Goal: Task Accomplishment & Management: Manage account settings

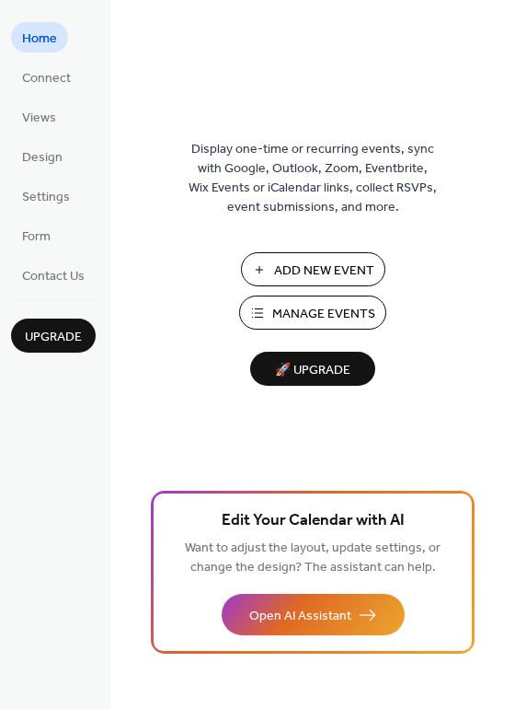
click at [343, 320] on span "Manage Events" at bounding box center [323, 314] width 103 height 19
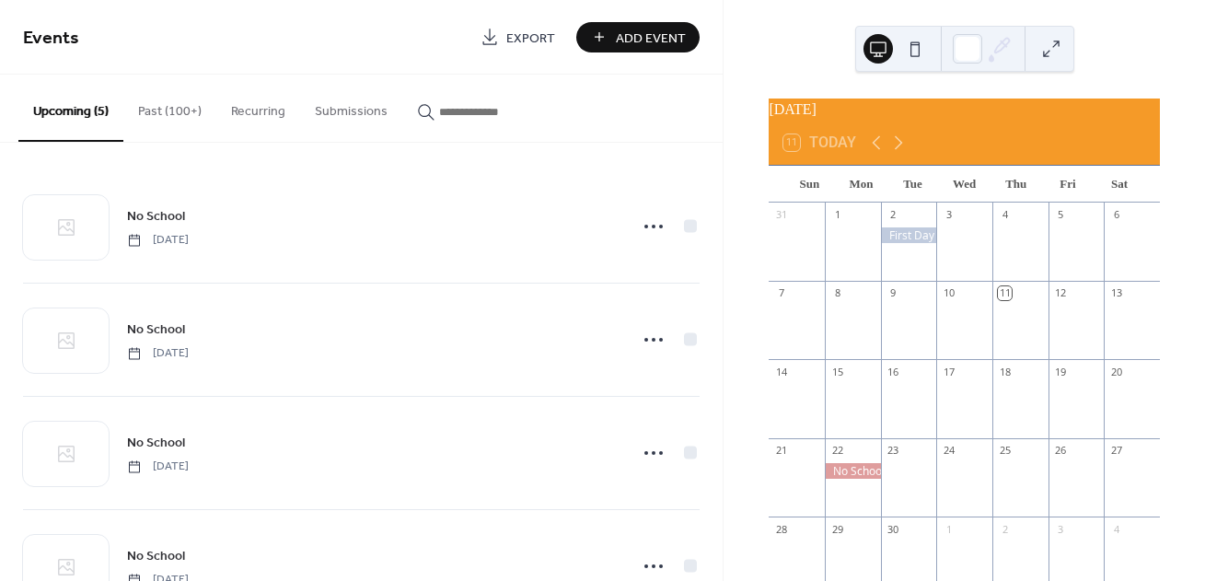
click at [197, 103] on button "Past (100+)" at bounding box center [169, 107] width 93 height 65
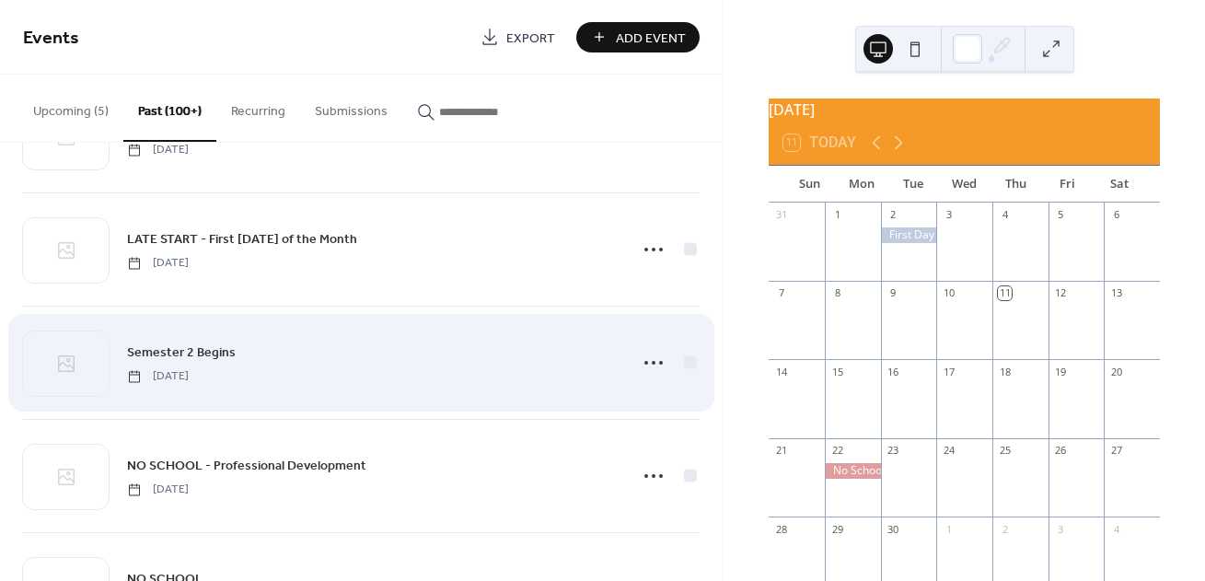
scroll to position [1449, 0]
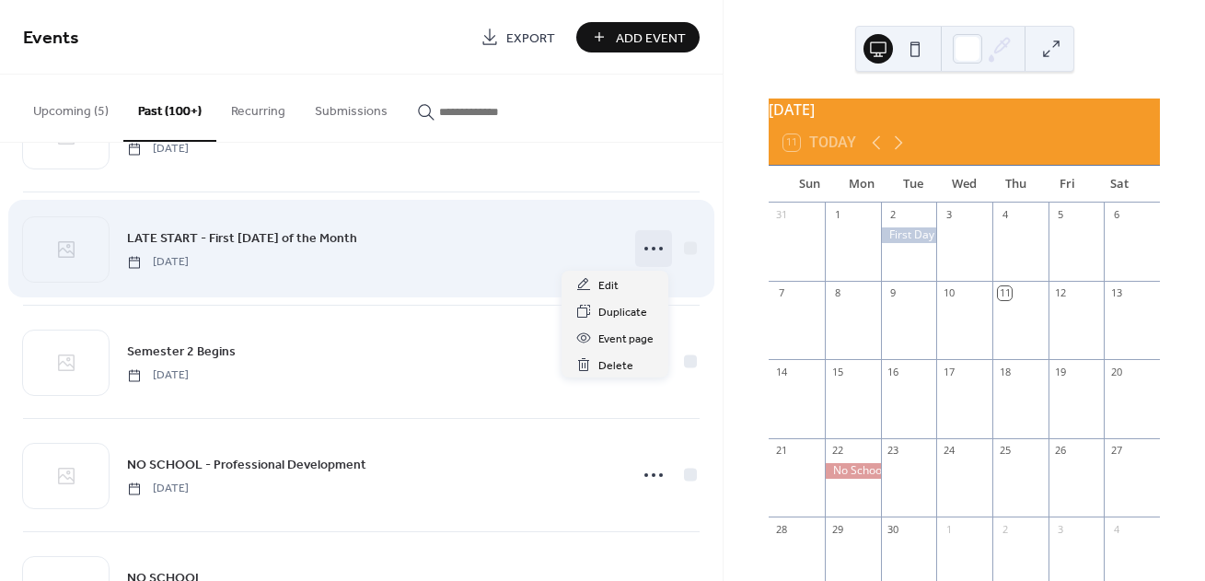
click at [656, 246] on icon at bounding box center [653, 248] width 29 height 29
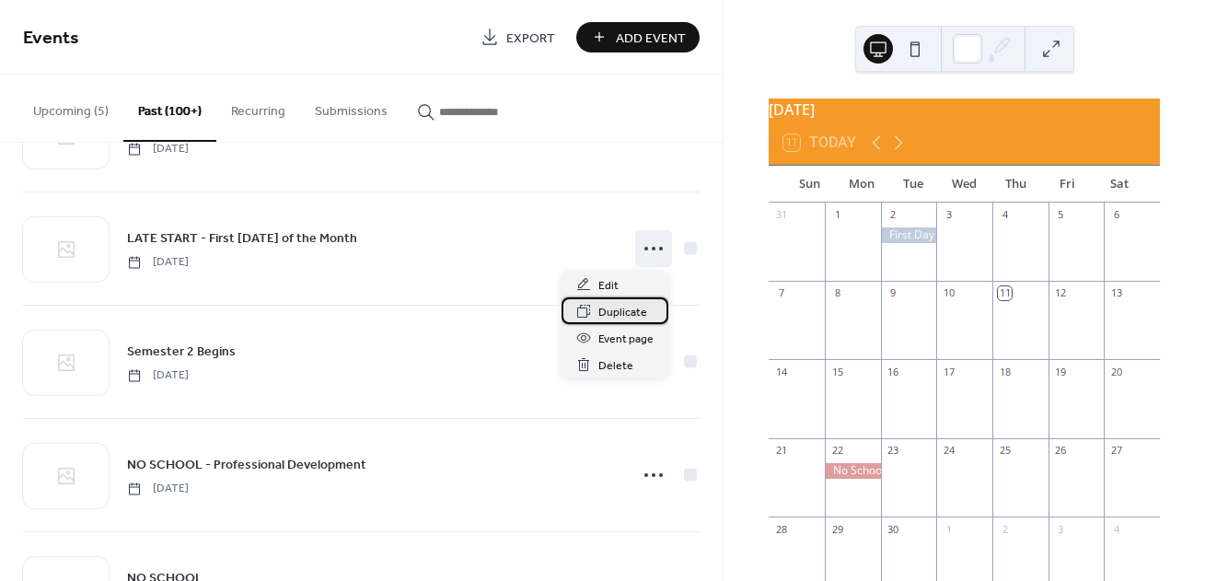
click at [623, 305] on span "Duplicate" at bounding box center [622, 312] width 49 height 19
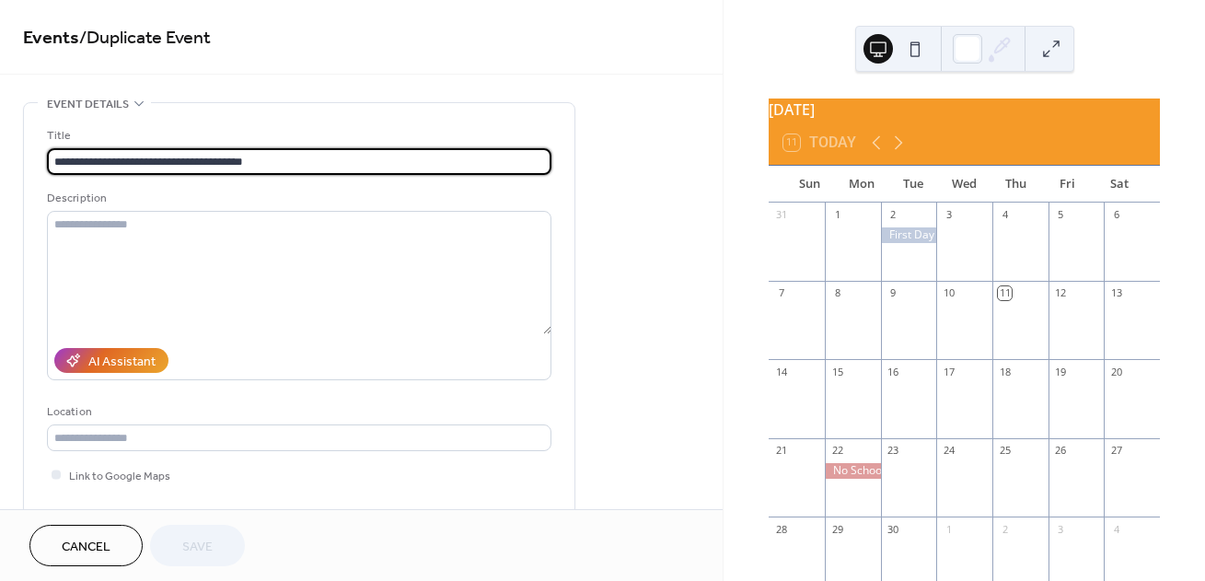
drag, startPoint x: 295, startPoint y: 159, endPoint x: 132, endPoint y: 98, distance: 174.7
click at [131, 102] on div "**********" at bounding box center [299, 335] width 552 height 467
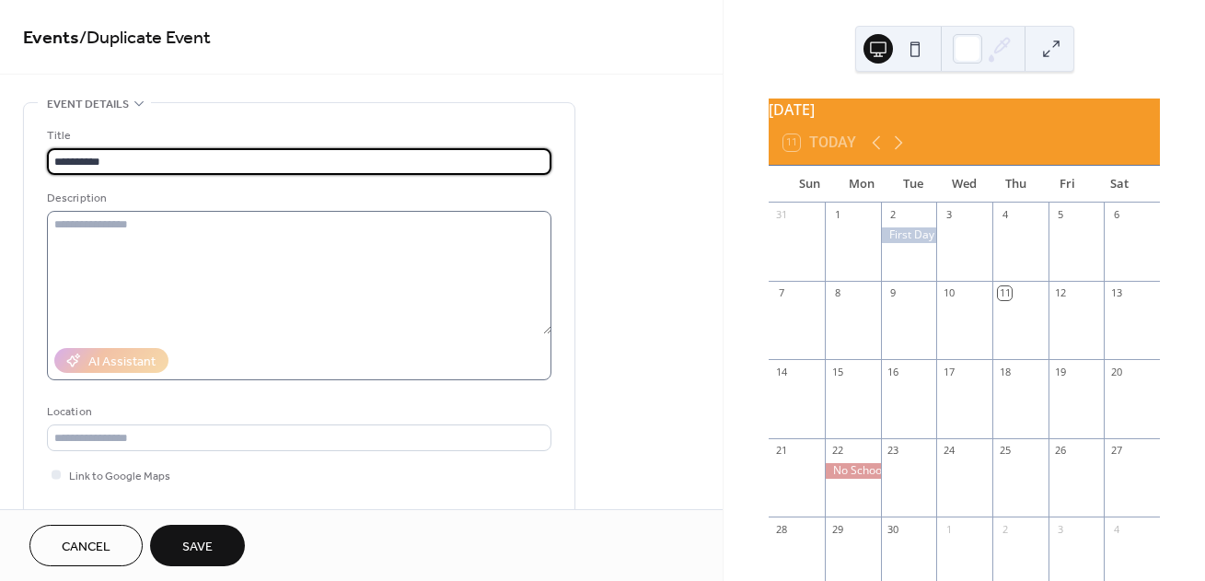
type input "**********"
click at [152, 240] on textarea at bounding box center [299, 272] width 504 height 123
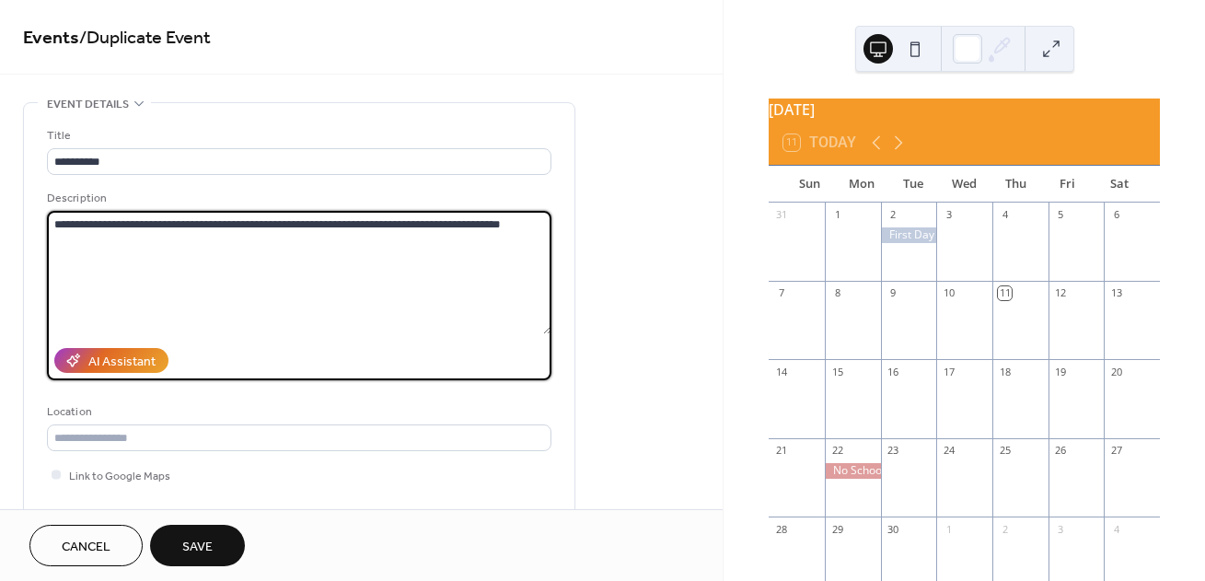
drag, startPoint x: 421, startPoint y: 225, endPoint x: 387, endPoint y: 224, distance: 34.1
click at [387, 224] on textarea "**********" at bounding box center [299, 272] width 504 height 123
click at [454, 242] on textarea "**********" at bounding box center [299, 272] width 504 height 123
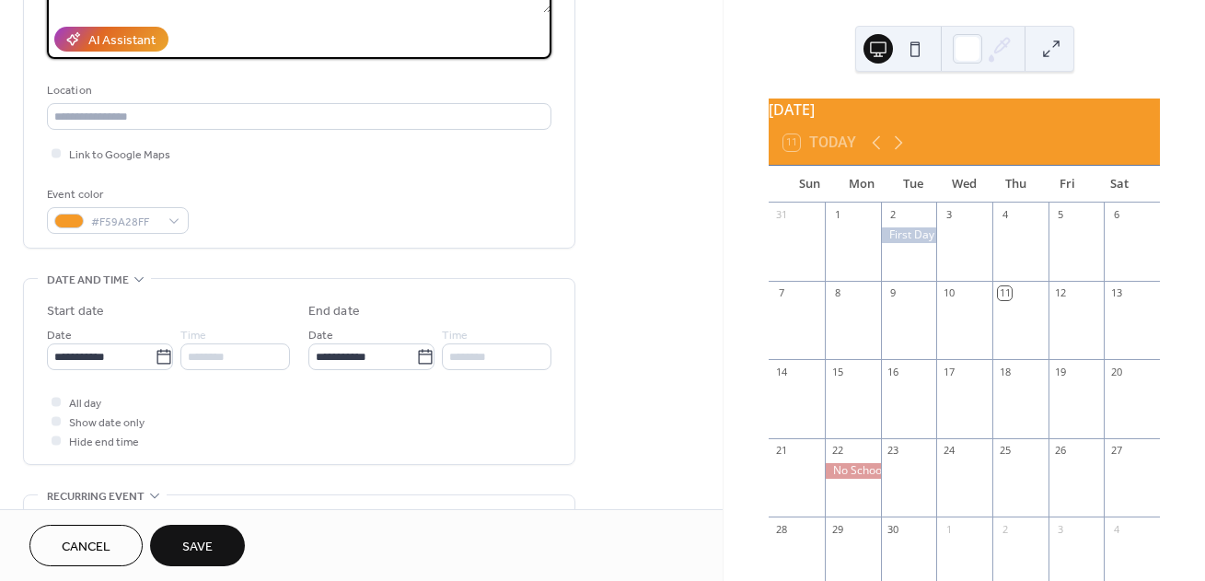
scroll to position [432, 0]
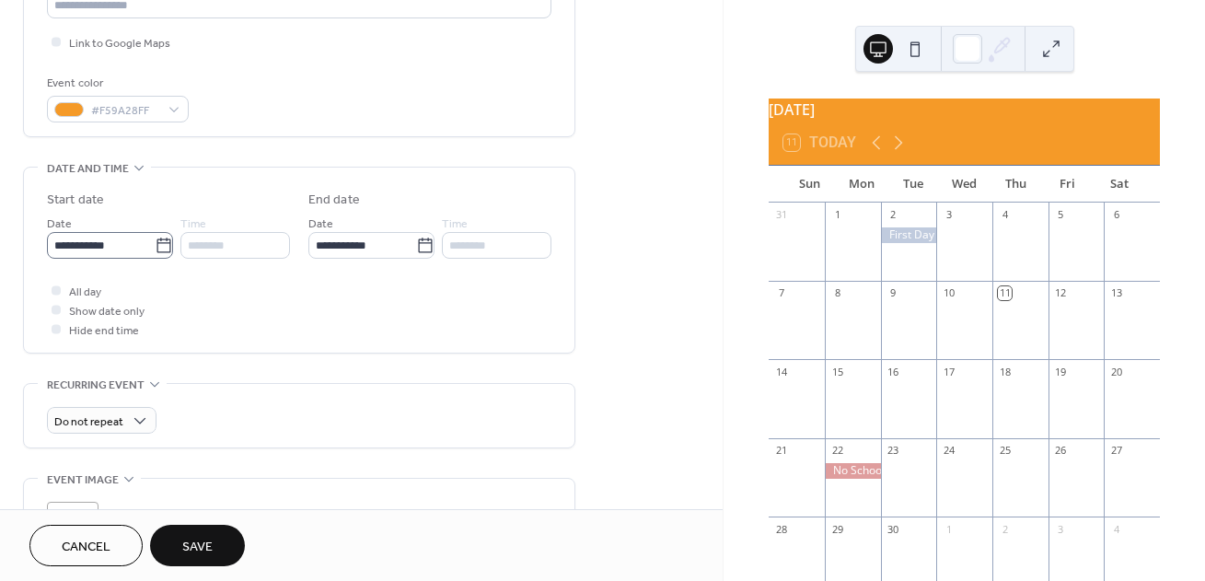
type textarea "**********"
click at [155, 252] on icon at bounding box center [164, 245] width 18 height 18
click at [155, 252] on input "**********" at bounding box center [101, 245] width 108 height 27
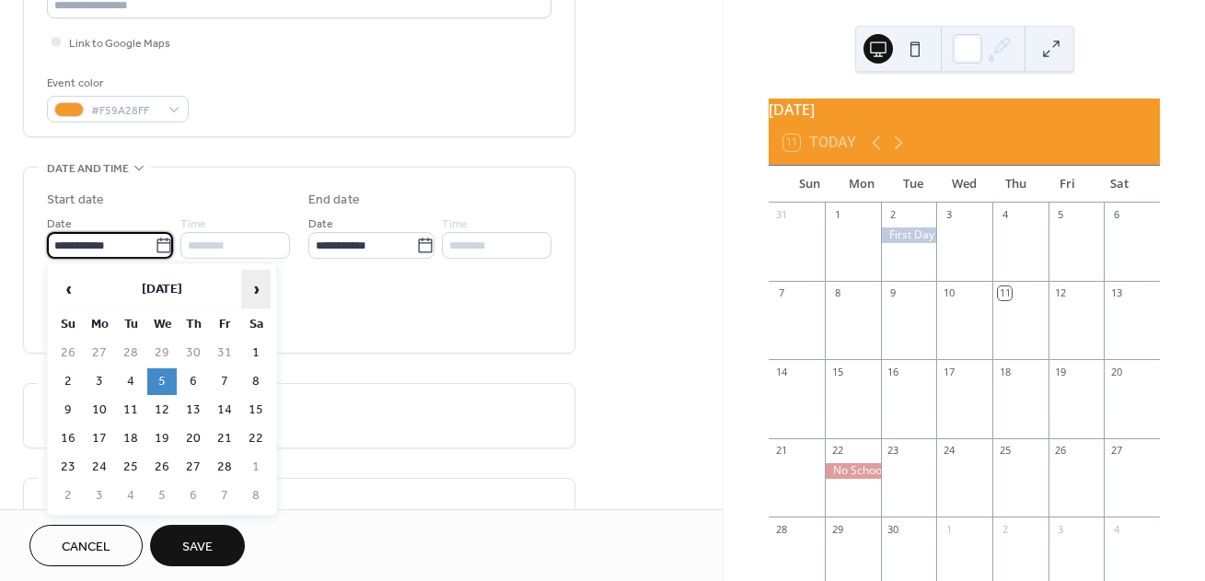
click at [258, 287] on span "›" at bounding box center [256, 289] width 28 height 37
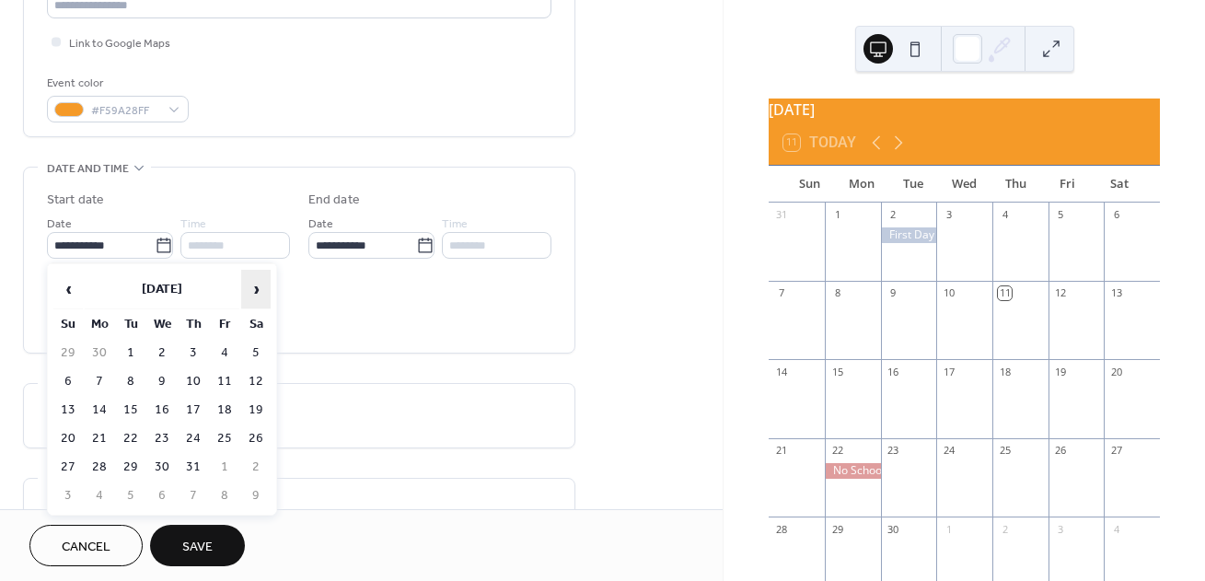
click at [258, 287] on span "›" at bounding box center [256, 289] width 28 height 37
click at [157, 345] on td "1" at bounding box center [161, 353] width 29 height 27
type input "**********"
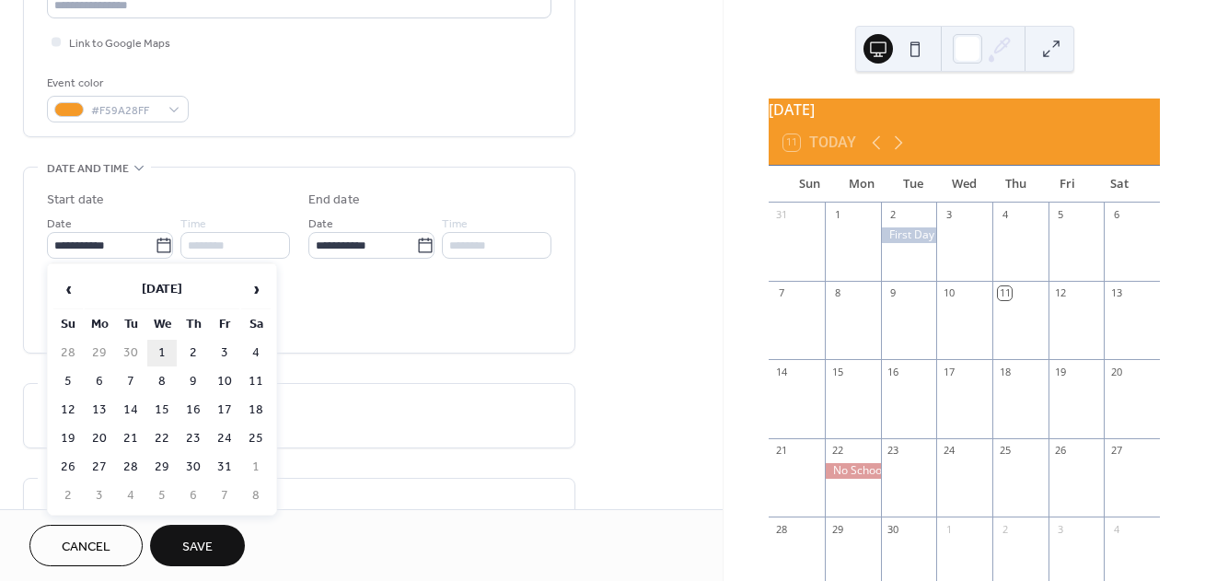
type input "**********"
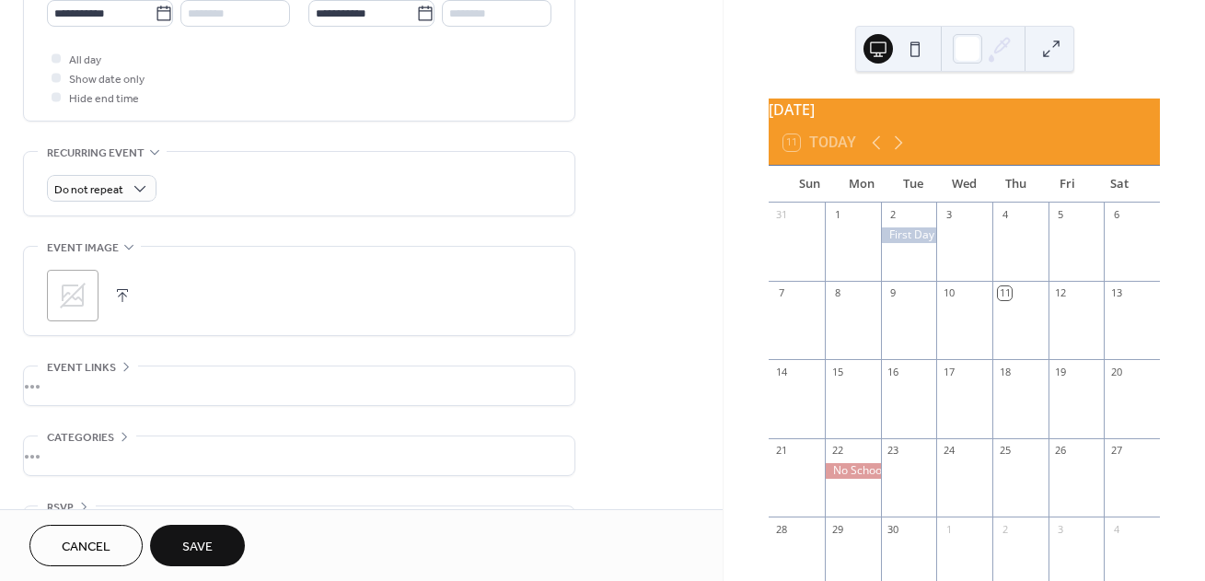
scroll to position [605, 0]
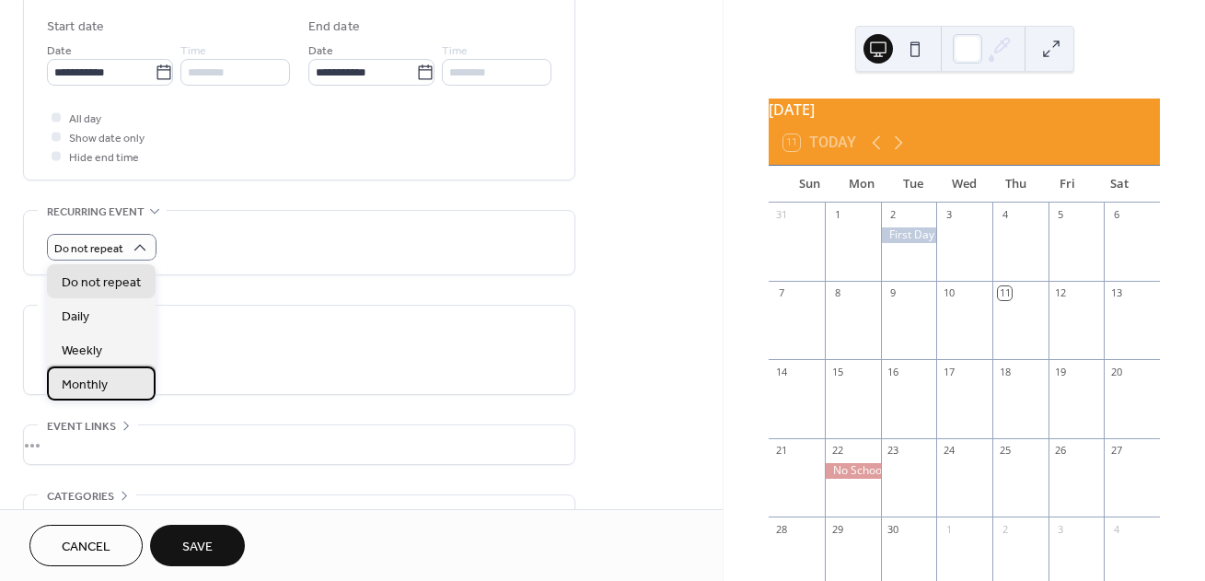
click at [98, 382] on span "Monthly" at bounding box center [85, 384] width 46 height 19
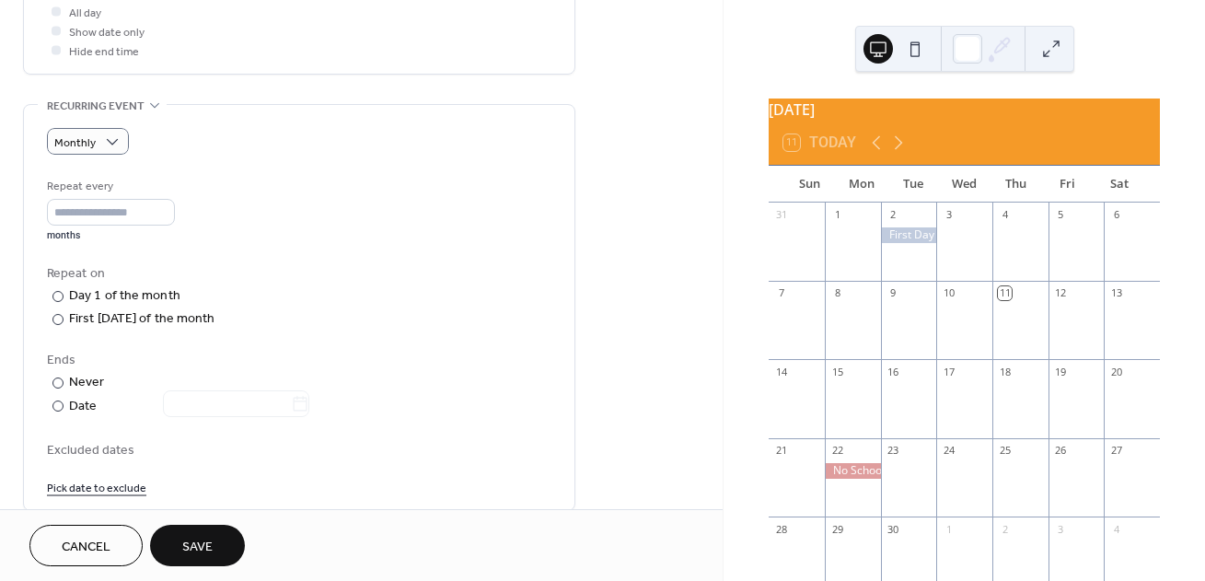
scroll to position [714, 0]
click at [176, 319] on div "First Wednesday of the month" at bounding box center [142, 315] width 146 height 19
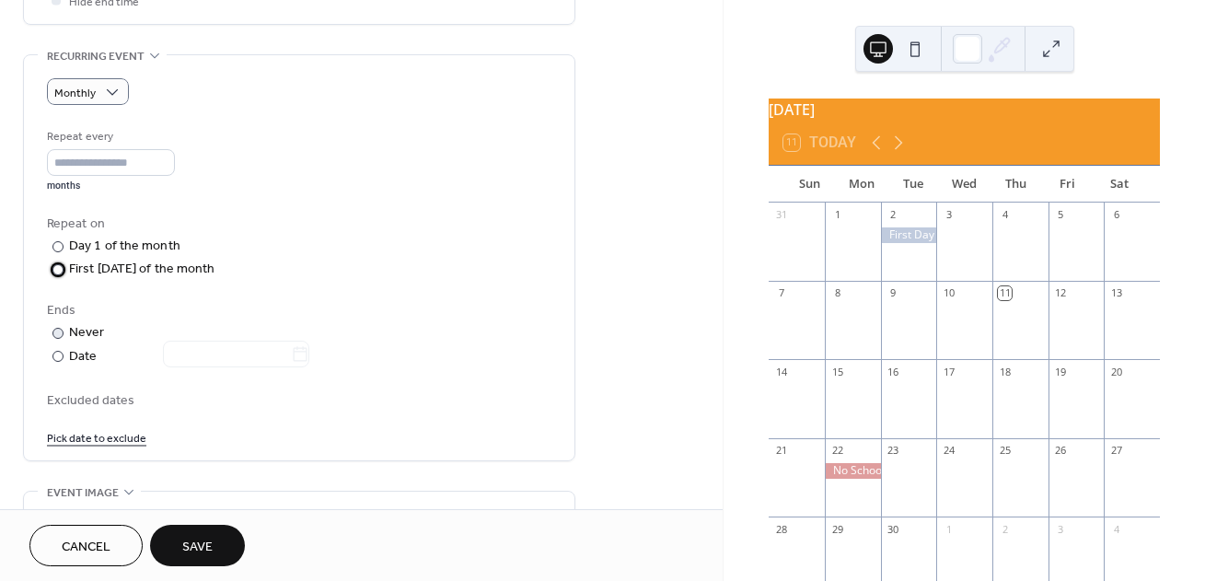
scroll to position [768, 0]
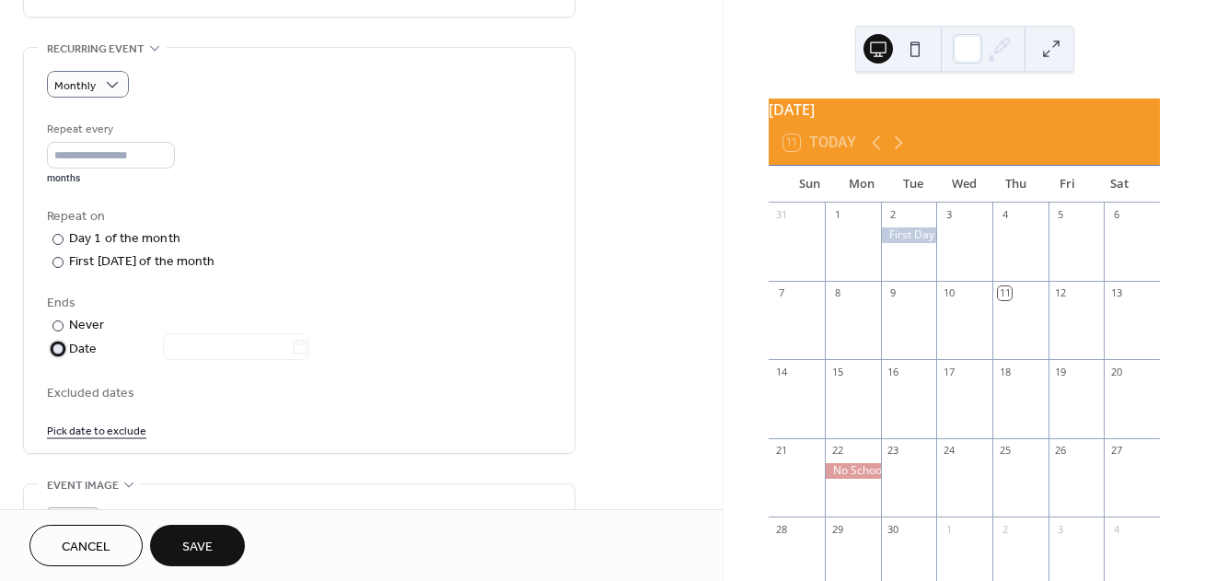
click at [86, 344] on div "Date" at bounding box center [189, 349] width 240 height 21
click at [306, 344] on icon at bounding box center [300, 347] width 18 height 18
click at [291, 344] on input "text" at bounding box center [227, 346] width 128 height 27
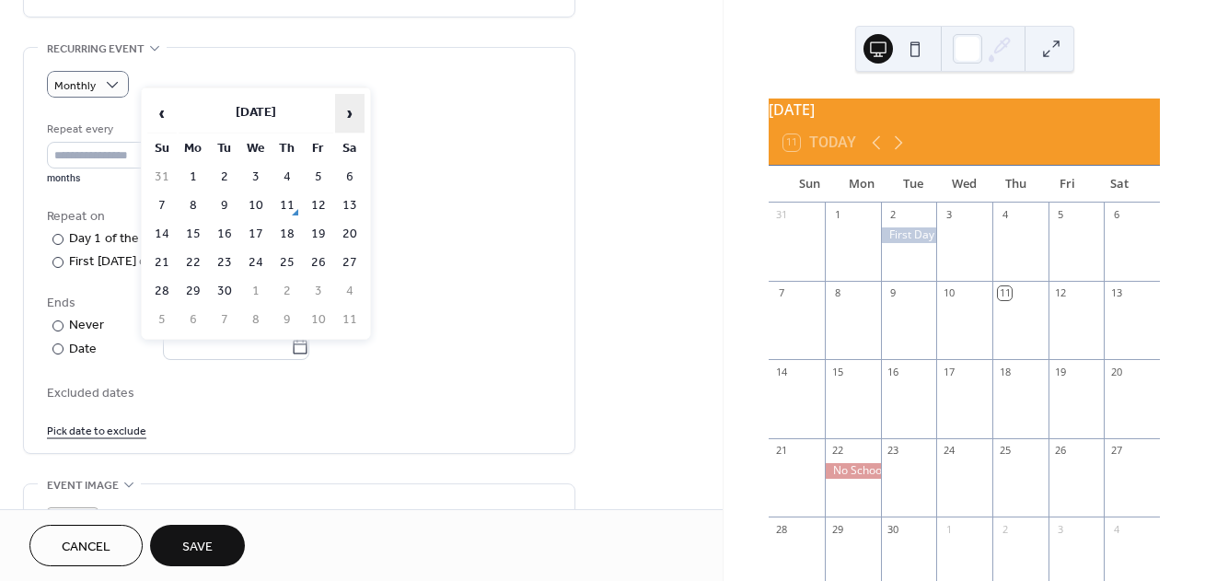
click at [352, 112] on span "›" at bounding box center [350, 113] width 28 height 37
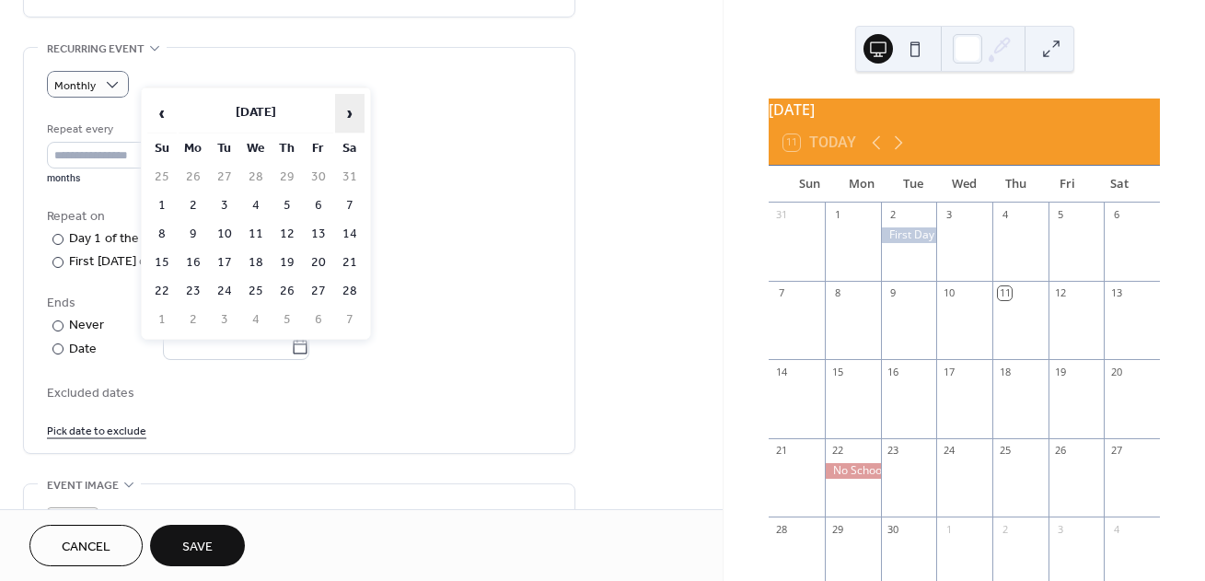
click at [352, 112] on span "›" at bounding box center [350, 113] width 28 height 37
click at [352, 113] on span "›" at bounding box center [350, 113] width 28 height 37
click at [174, 108] on span "‹" at bounding box center [162, 113] width 28 height 37
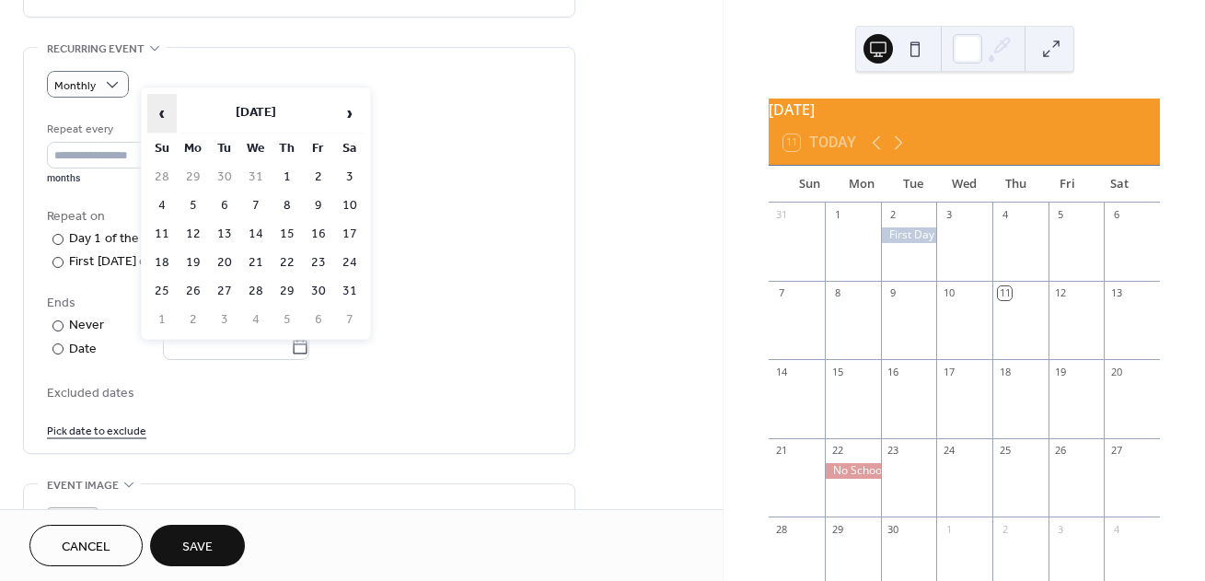
click at [174, 109] on span "‹" at bounding box center [162, 113] width 28 height 37
click at [256, 178] on td "3" at bounding box center [255, 177] width 29 height 27
type input "**********"
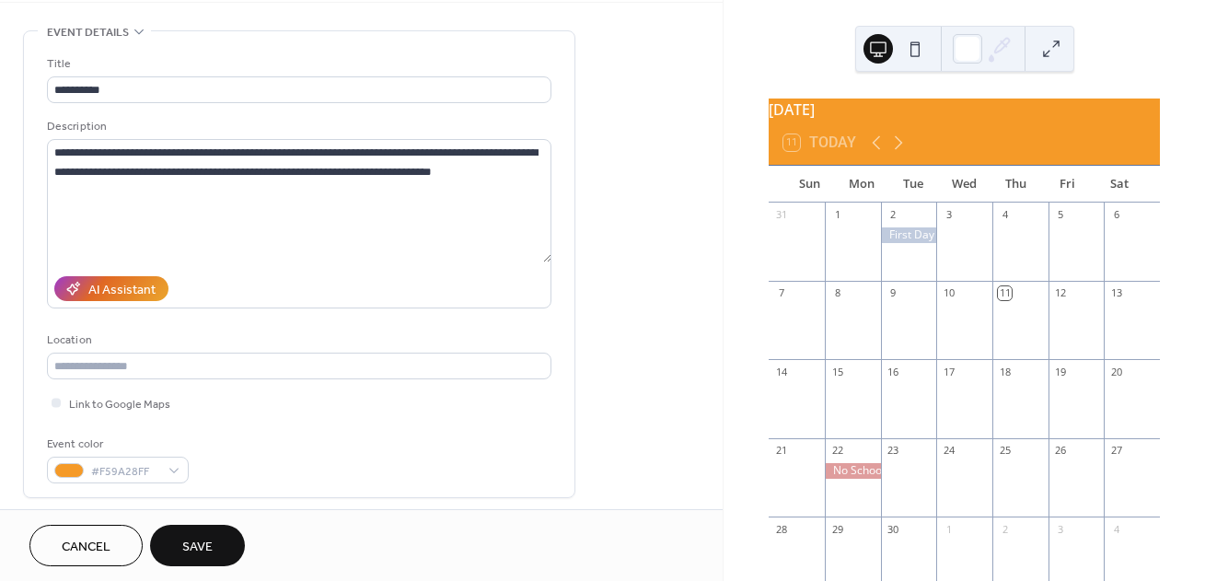
scroll to position [61, 0]
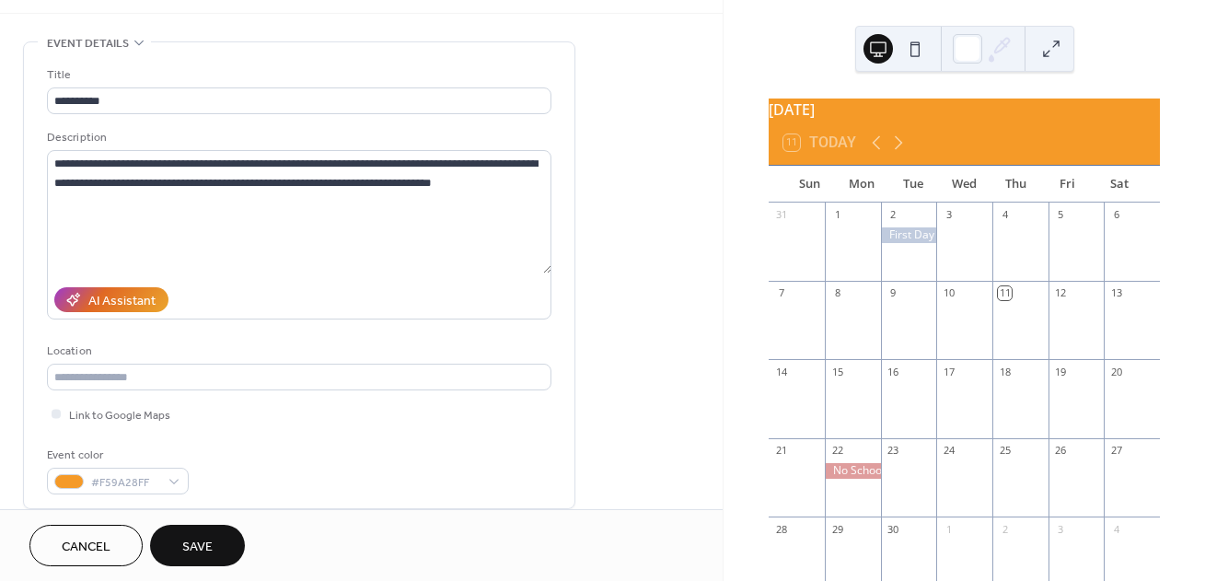
click at [207, 539] on span "Save" at bounding box center [197, 546] width 30 height 19
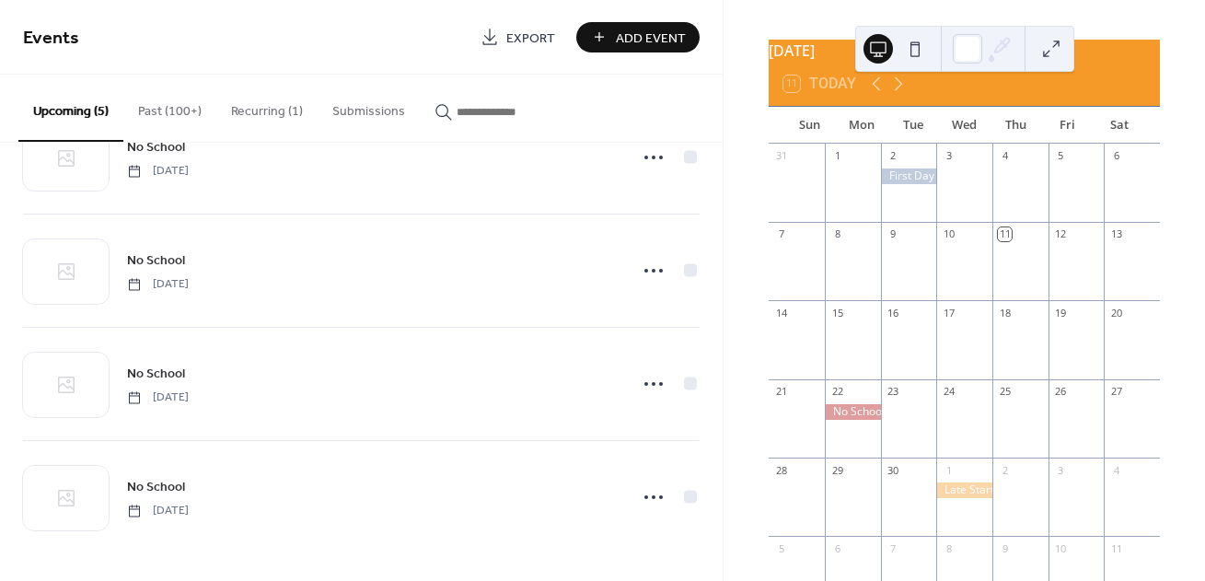
scroll to position [17, 0]
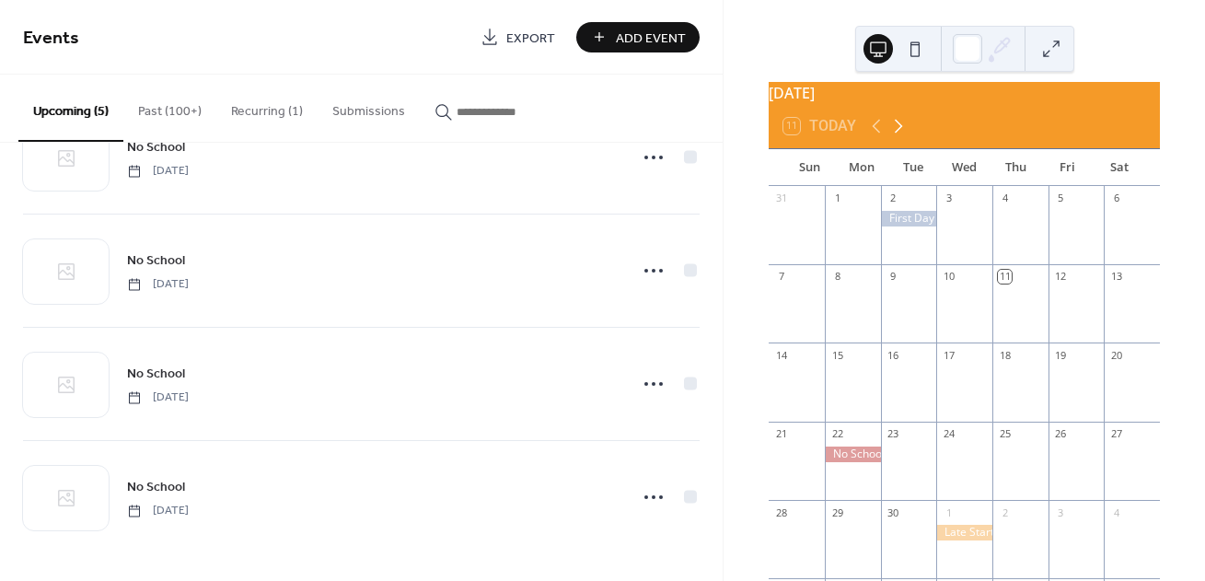
click at [900, 137] on icon at bounding box center [898, 126] width 22 height 22
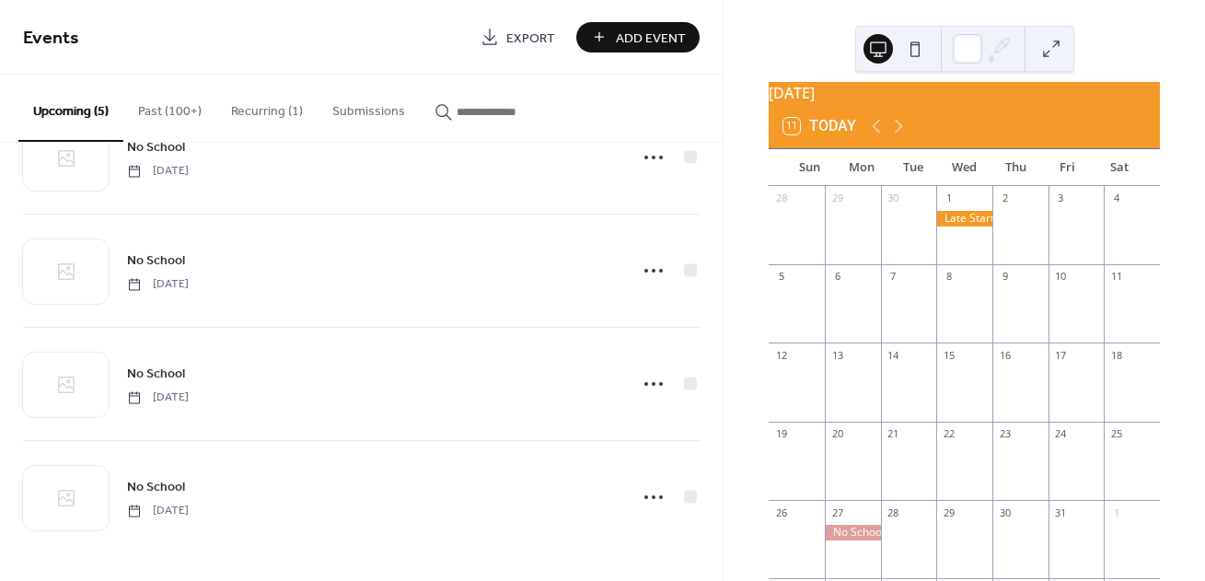
click at [967, 226] on div at bounding box center [964, 219] width 56 height 16
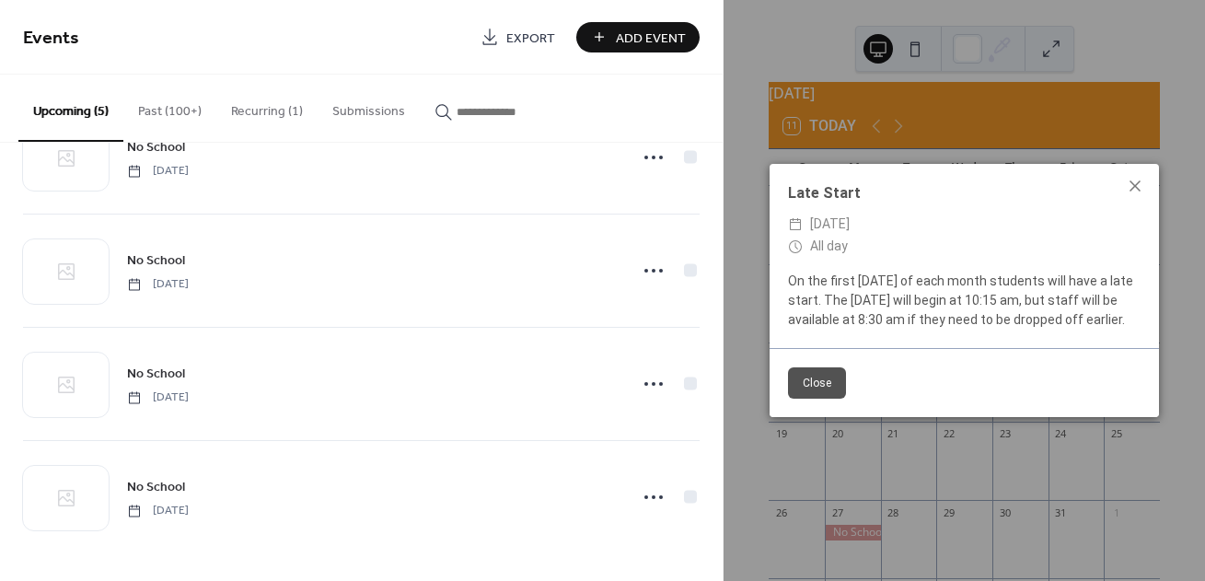
click at [799, 386] on button "Close" at bounding box center [817, 382] width 58 height 31
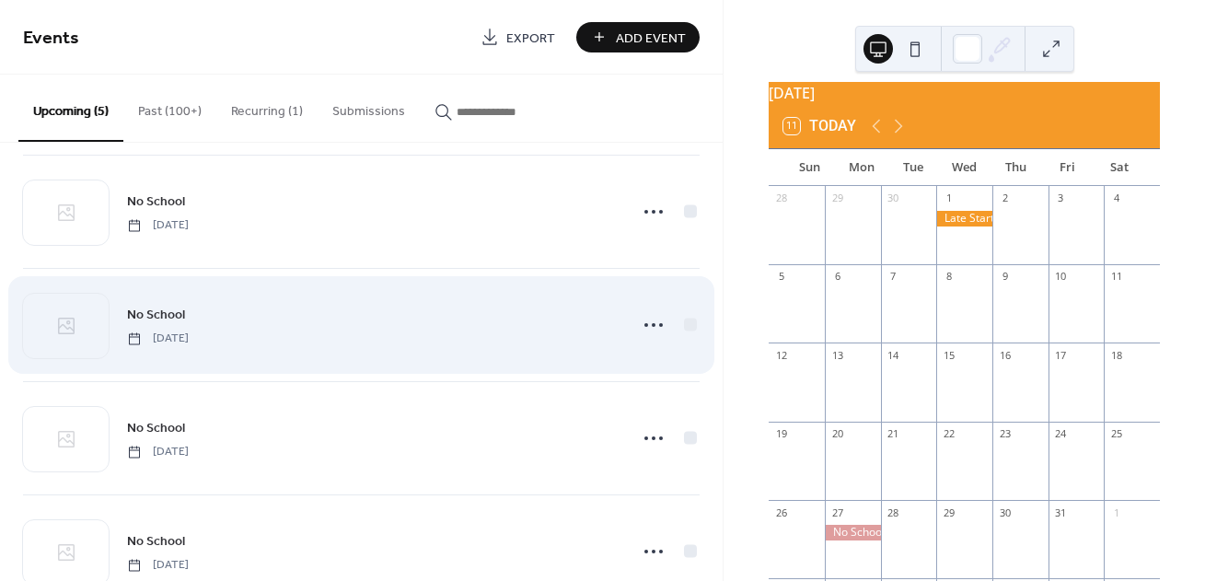
scroll to position [0, 0]
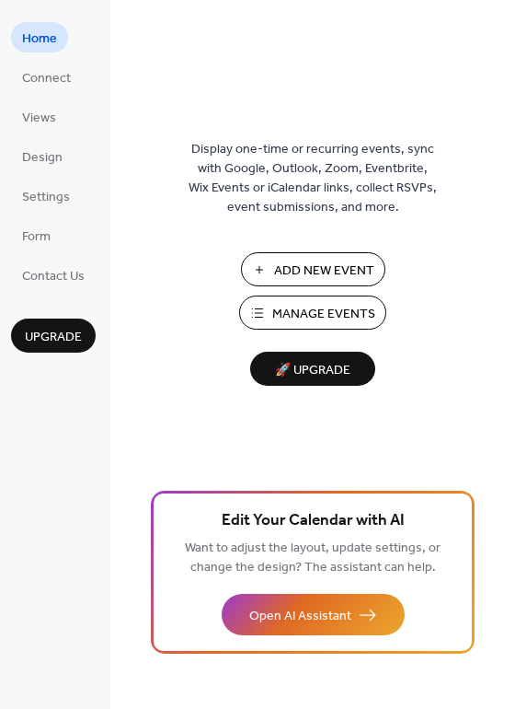
click at [300, 312] on span "Manage Events" at bounding box center [323, 314] width 103 height 19
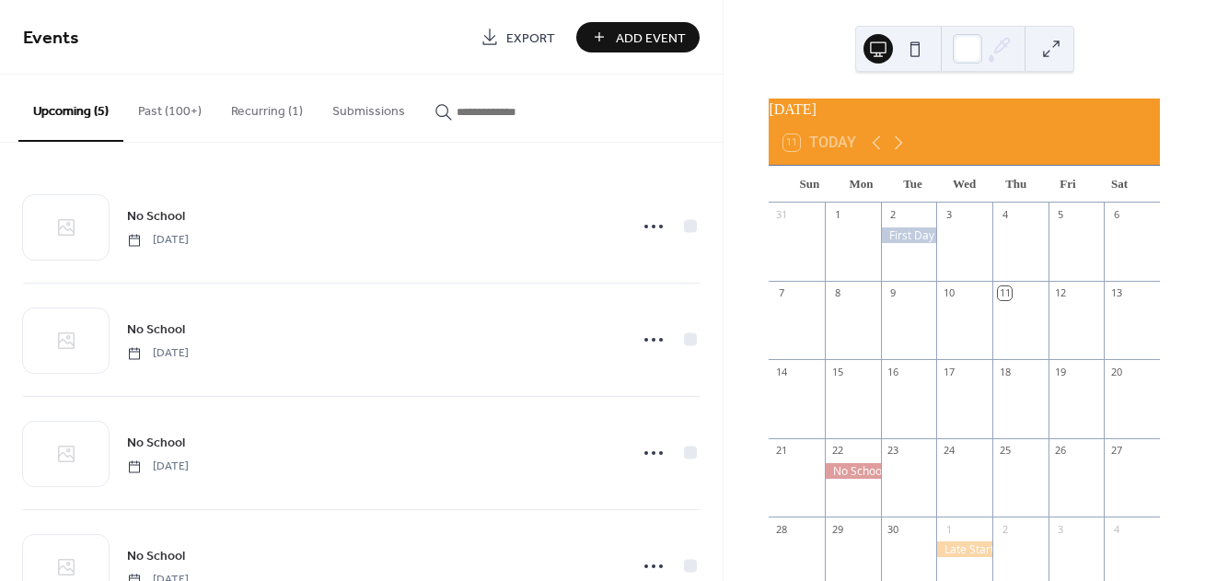
click at [960, 557] on div at bounding box center [964, 549] width 56 height 16
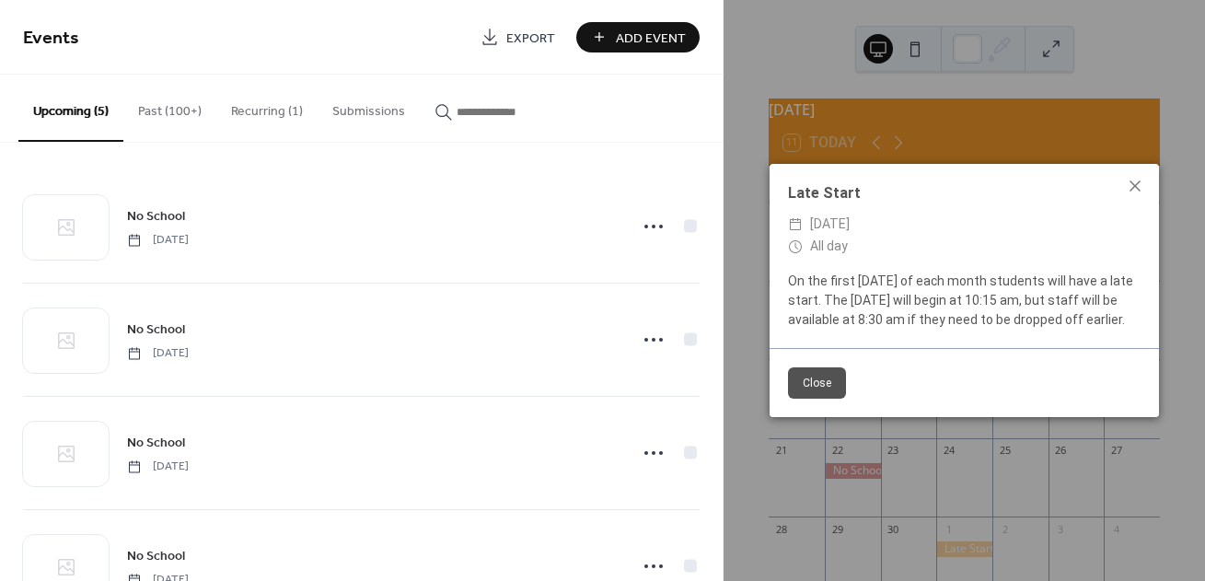
click at [815, 372] on button "Close" at bounding box center [817, 382] width 58 height 31
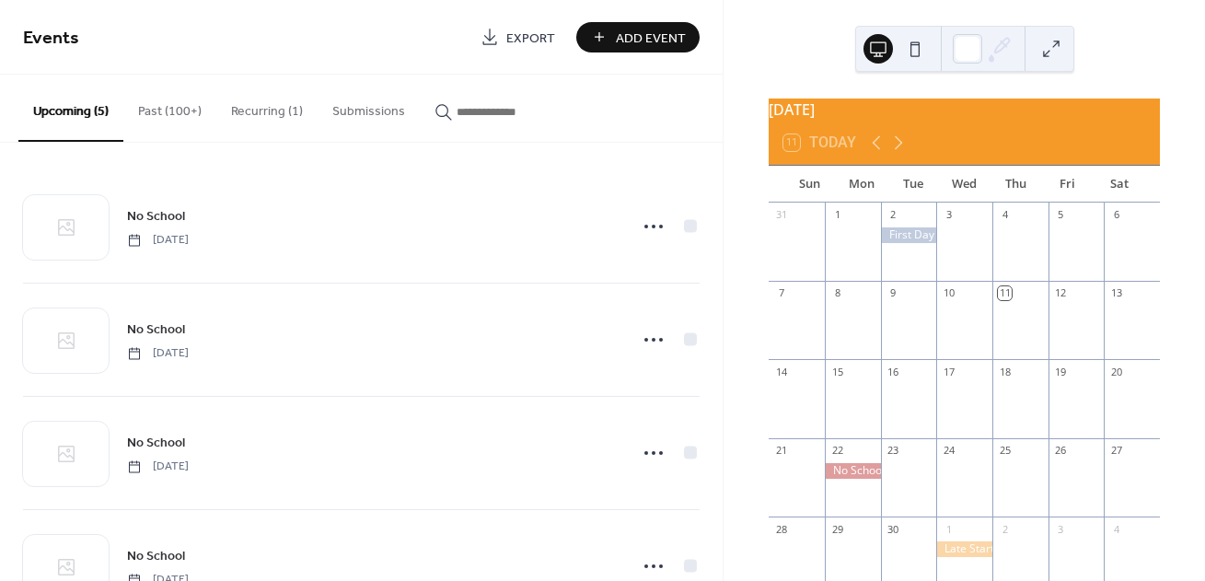
click at [973, 557] on div at bounding box center [964, 549] width 56 height 16
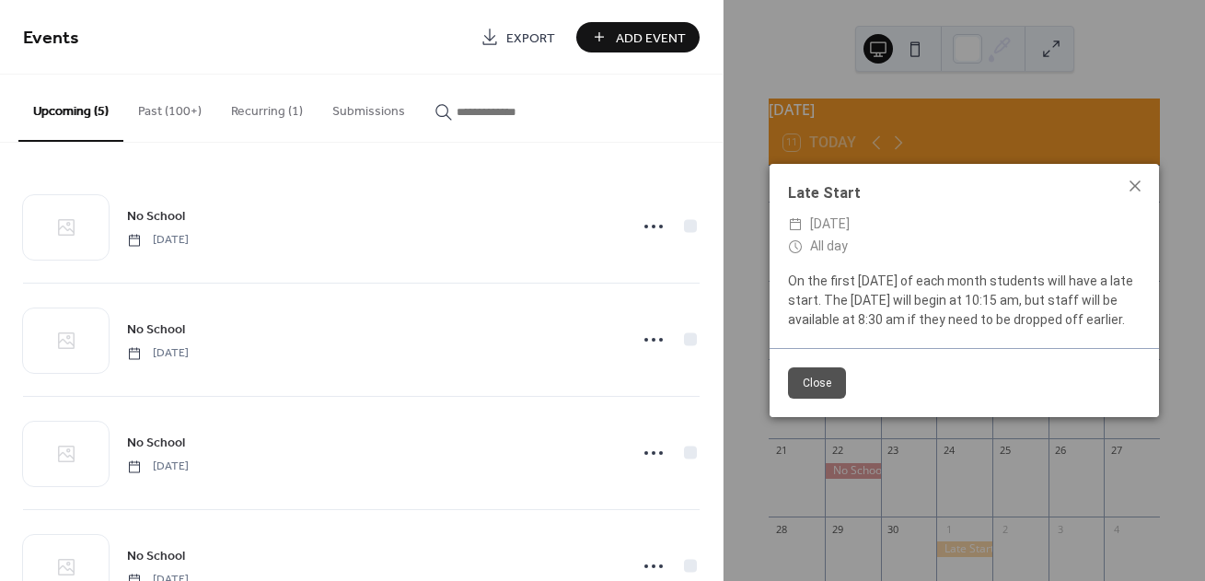
click at [836, 386] on button "Close" at bounding box center [817, 382] width 58 height 31
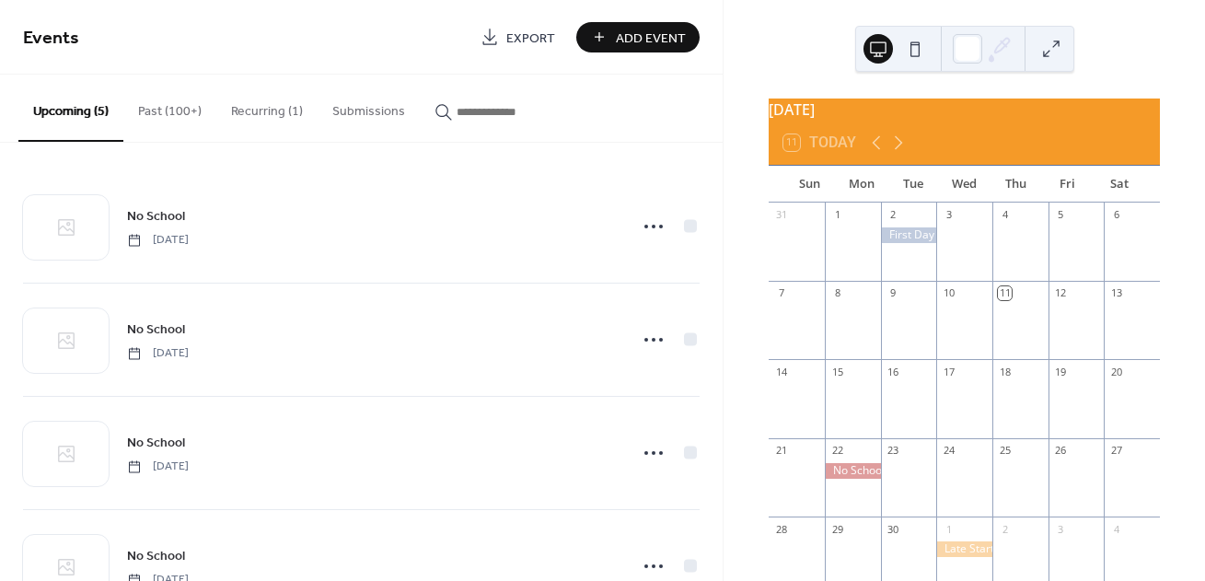
click at [180, 114] on button "Past (100+)" at bounding box center [169, 107] width 93 height 65
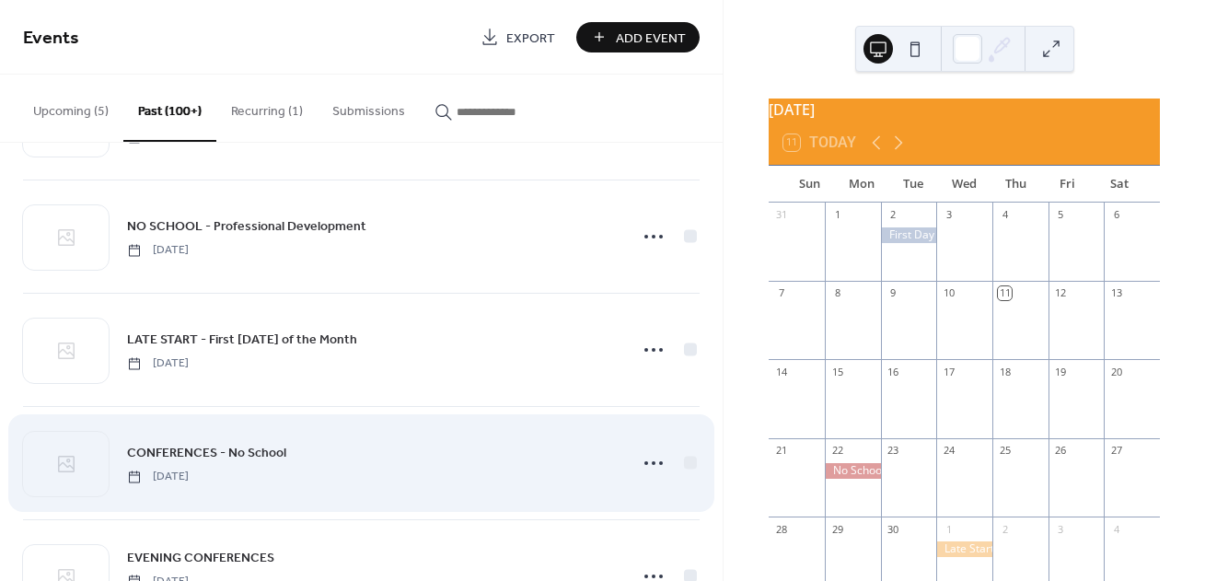
scroll to position [445, 0]
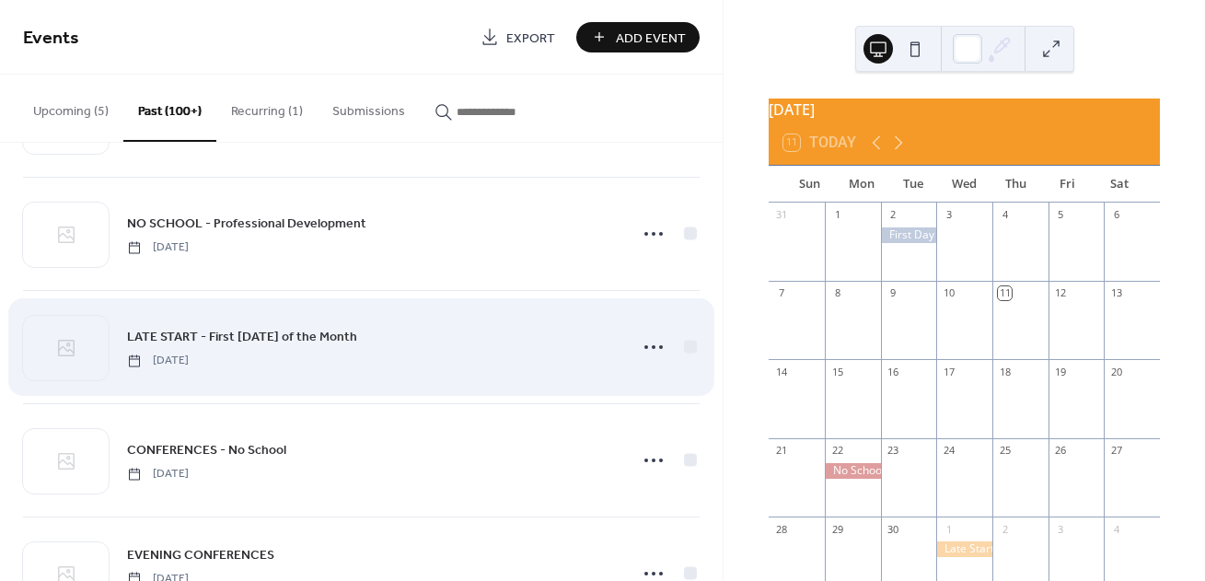
click at [169, 338] on span "LATE START - First Wednesday of the Month" at bounding box center [242, 337] width 230 height 19
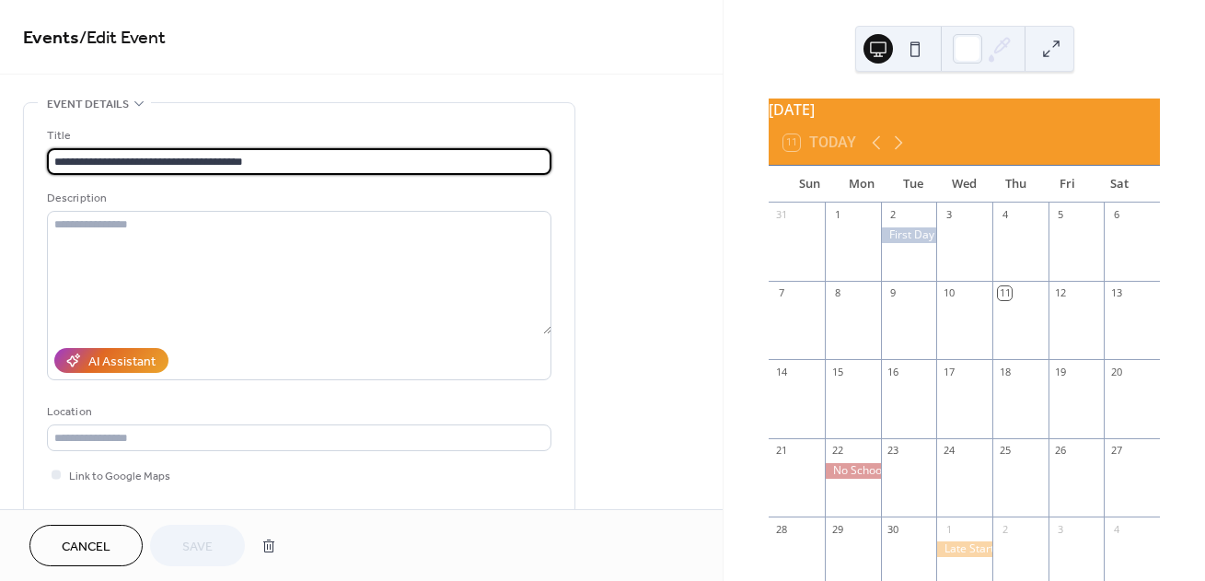
click at [75, 542] on span "Cancel" at bounding box center [86, 546] width 49 height 19
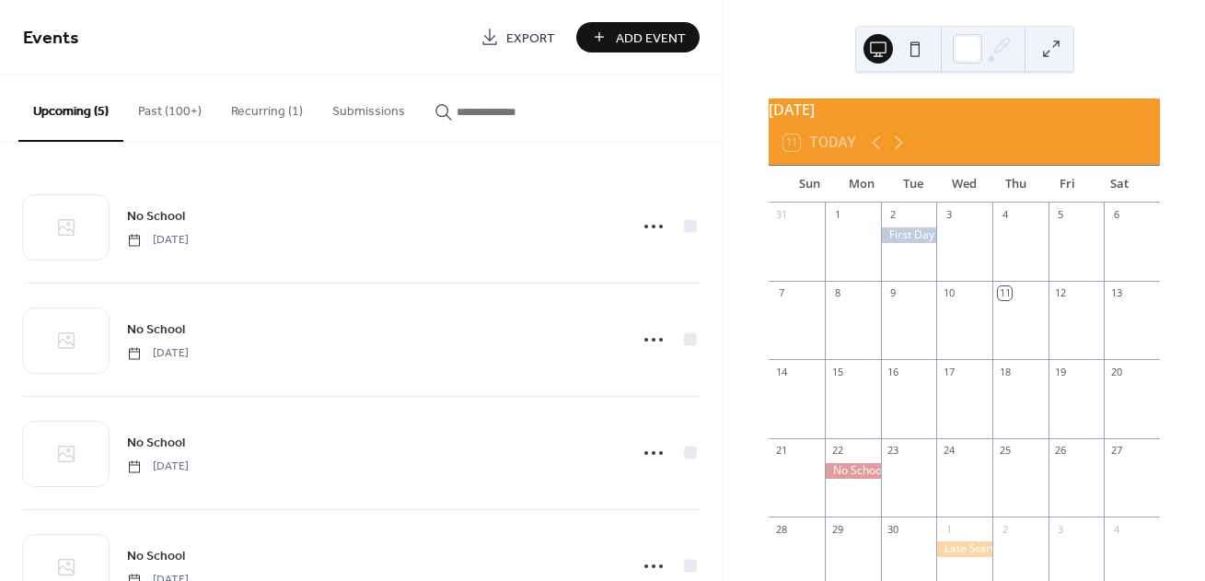
click at [166, 110] on button "Past (100+)" at bounding box center [169, 107] width 93 height 65
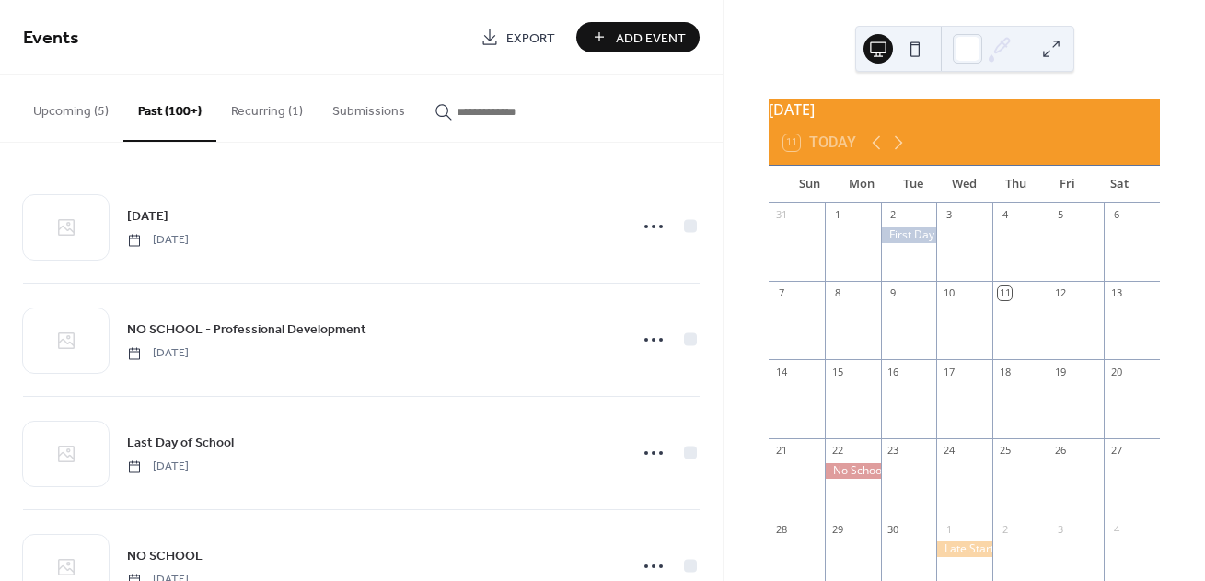
click at [858, 463] on div "22" at bounding box center [852, 450] width 56 height 25
click at [856, 478] on div at bounding box center [852, 471] width 56 height 16
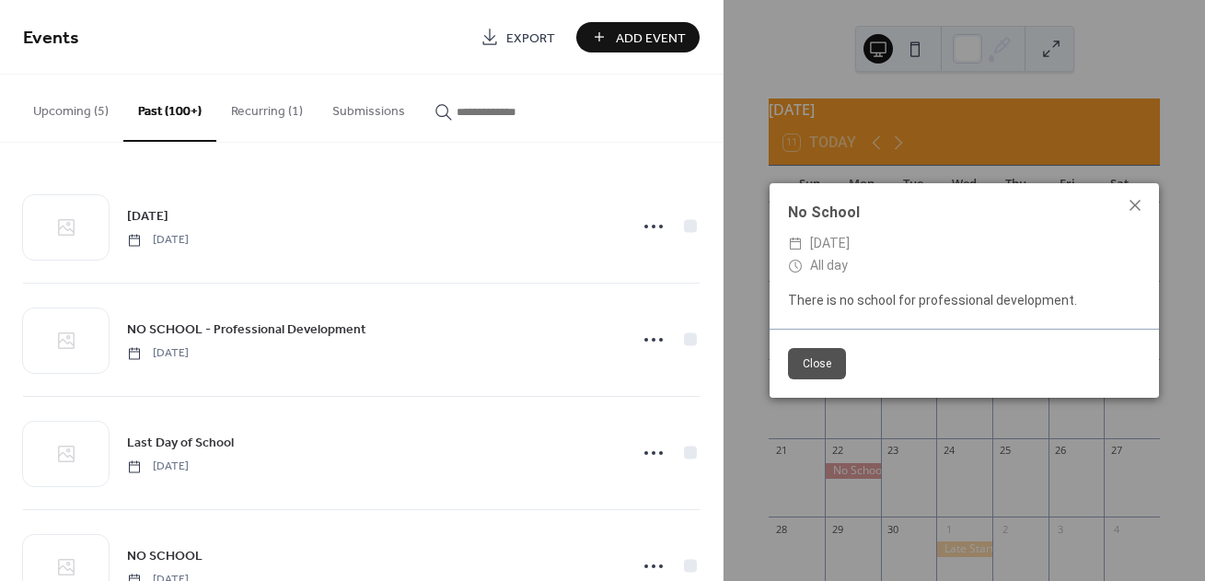
click at [825, 371] on button "Close" at bounding box center [817, 363] width 58 height 31
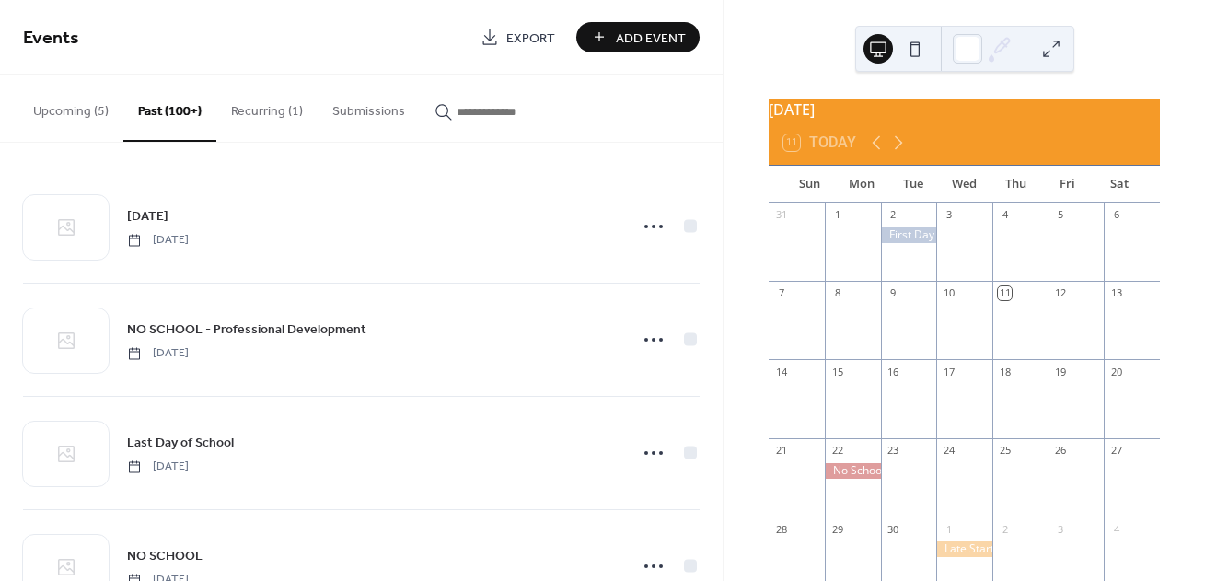
click at [288, 92] on button "Recurring (1)" at bounding box center [266, 107] width 101 height 65
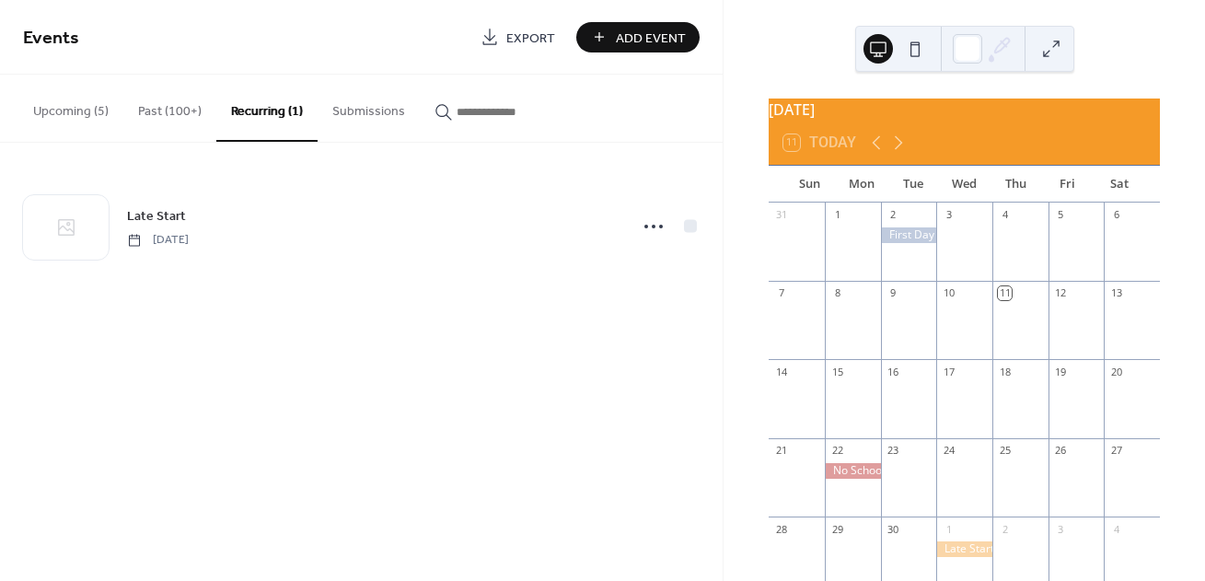
click at [107, 107] on button "Upcoming (5)" at bounding box center [70, 107] width 105 height 65
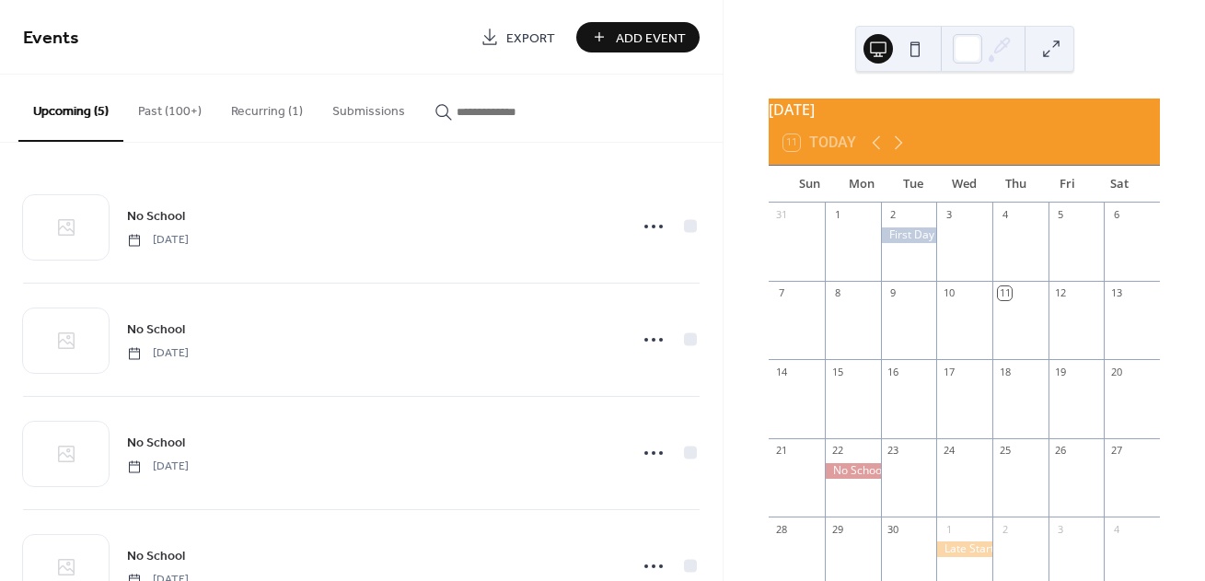
click at [240, 111] on button "Recurring (1)" at bounding box center [266, 107] width 101 height 65
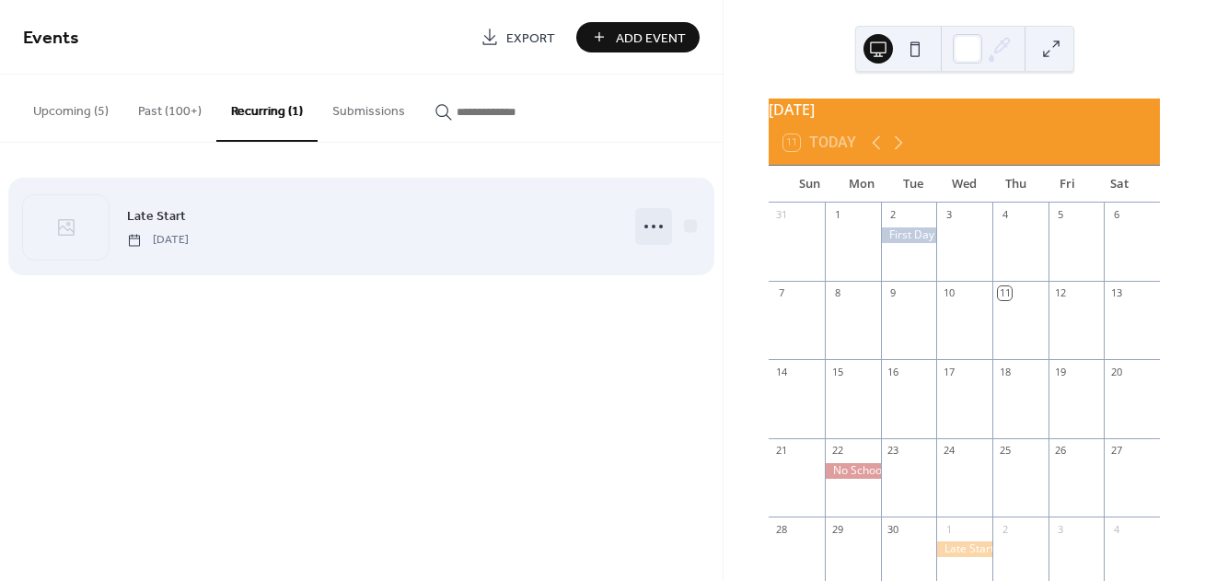
click at [657, 221] on icon at bounding box center [653, 226] width 29 height 29
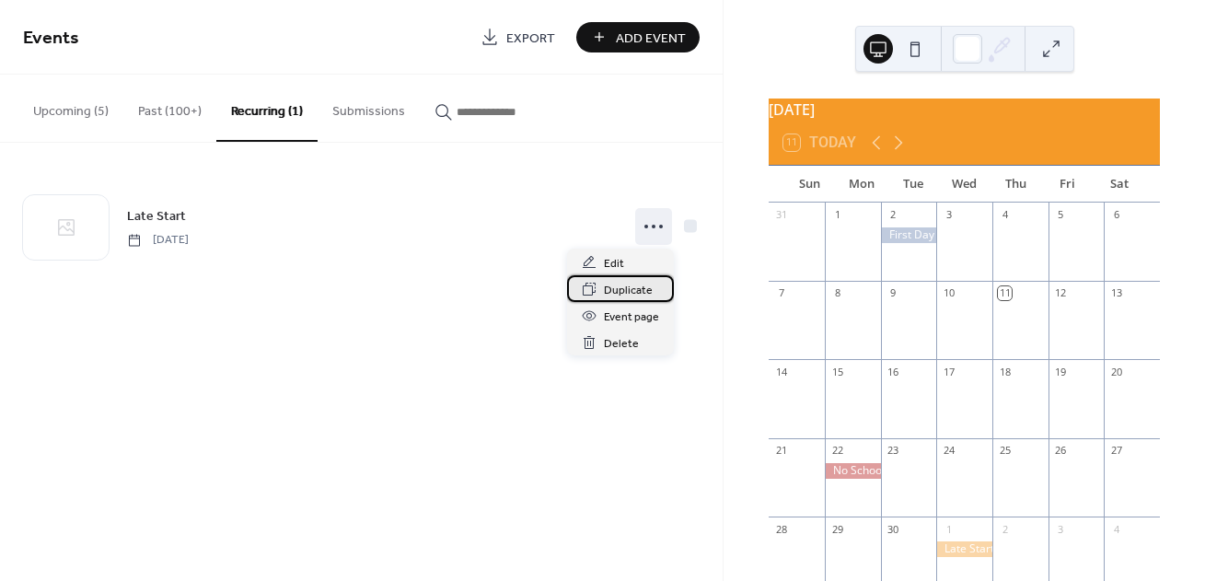
click at [601, 289] on div "Duplicate" at bounding box center [620, 288] width 107 height 27
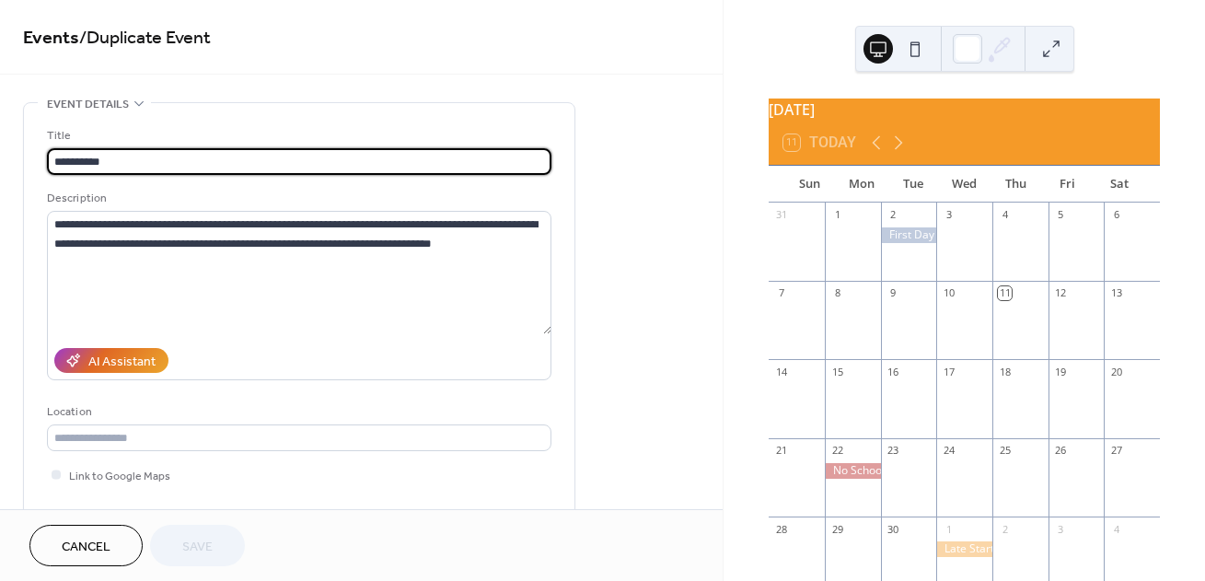
type input "**********"
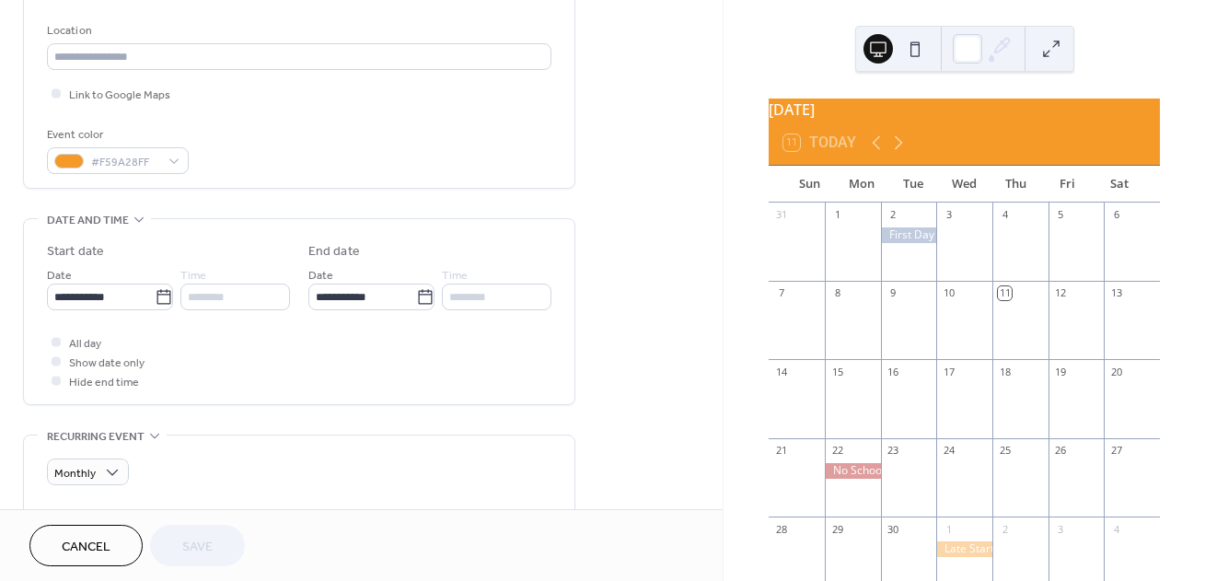
scroll to position [413, 0]
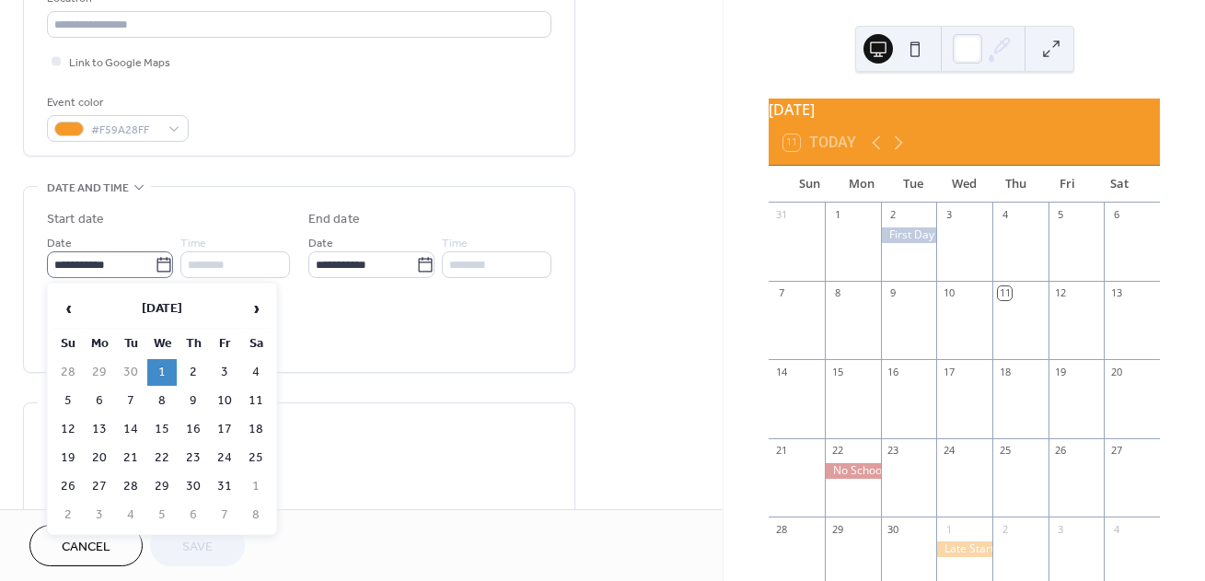
click at [162, 261] on icon at bounding box center [163, 264] width 14 height 15
click at [155, 261] on input "**********" at bounding box center [101, 264] width 108 height 27
click at [259, 306] on span "›" at bounding box center [256, 308] width 28 height 37
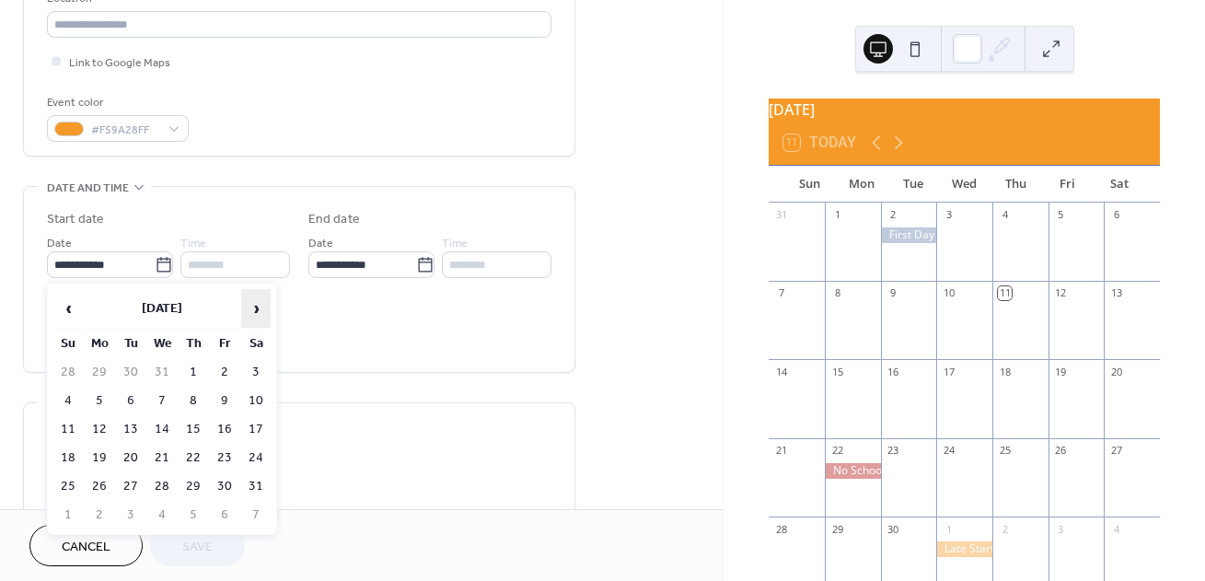
click at [260, 306] on span "›" at bounding box center [256, 308] width 28 height 37
click at [161, 393] on td "4" at bounding box center [161, 400] width 29 height 27
type input "**********"
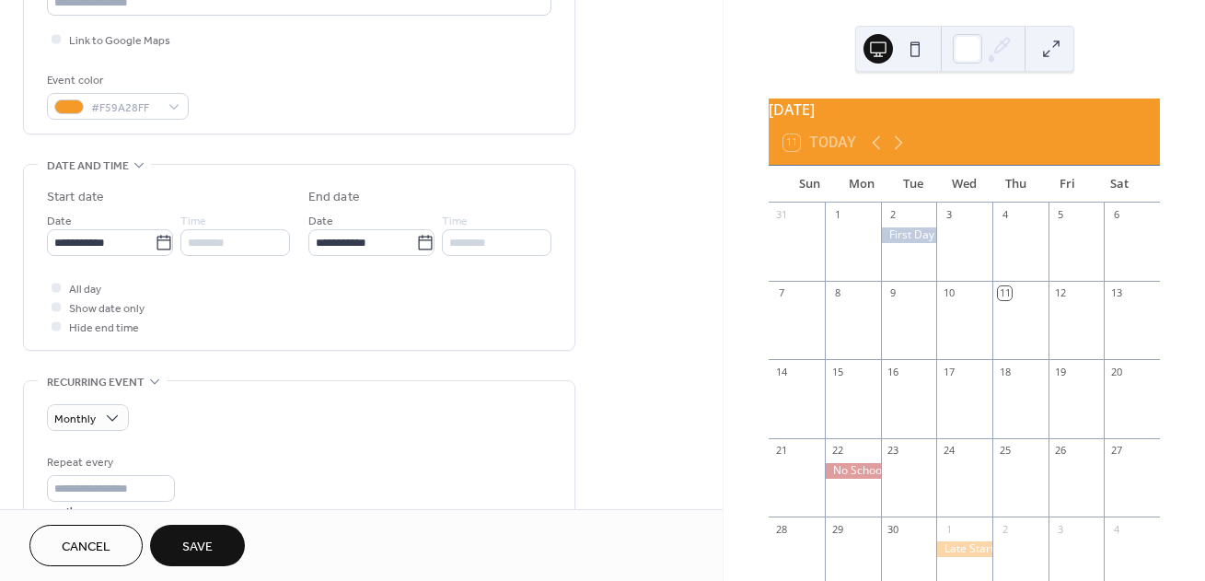
scroll to position [430, 0]
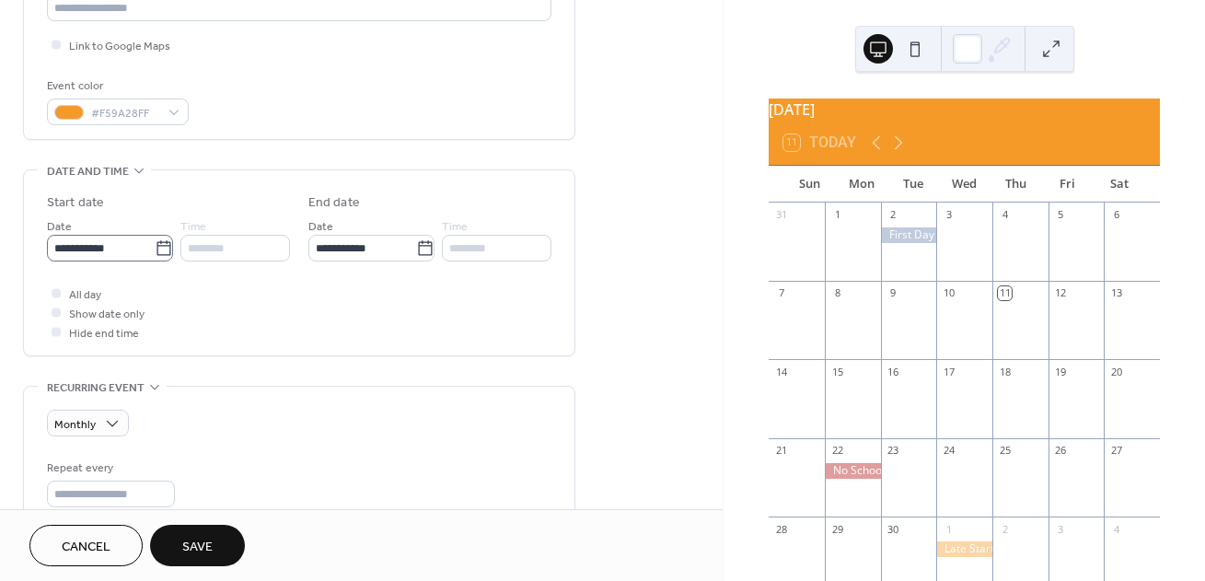
click at [165, 248] on icon at bounding box center [163, 247] width 14 height 15
click at [155, 248] on input "**********" at bounding box center [101, 248] width 108 height 27
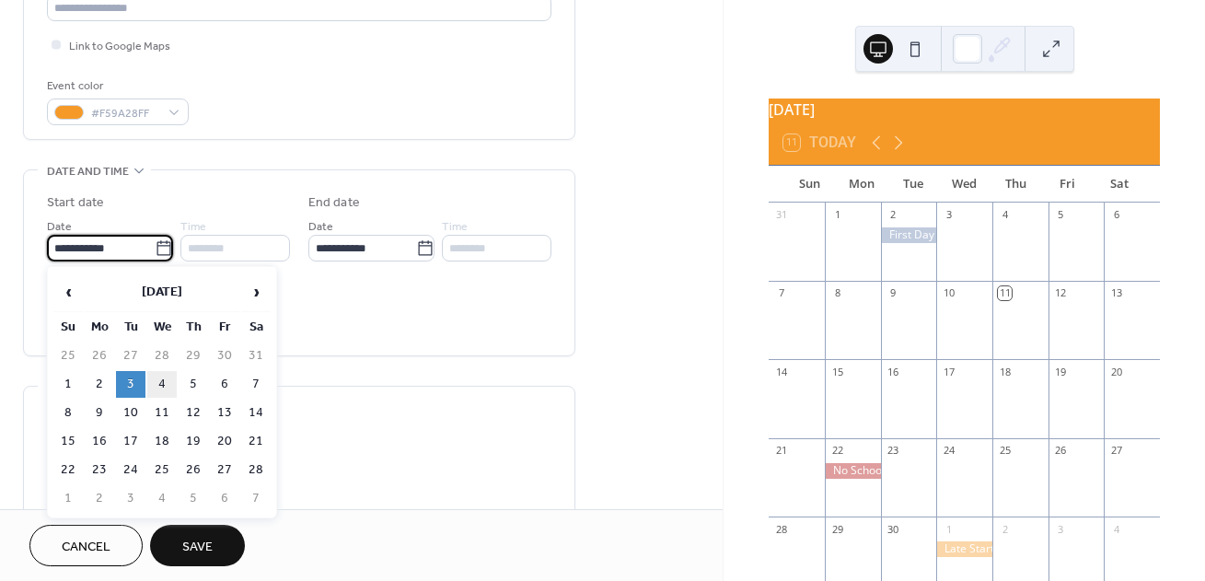
click at [172, 382] on td "4" at bounding box center [161, 384] width 29 height 27
type input "**********"
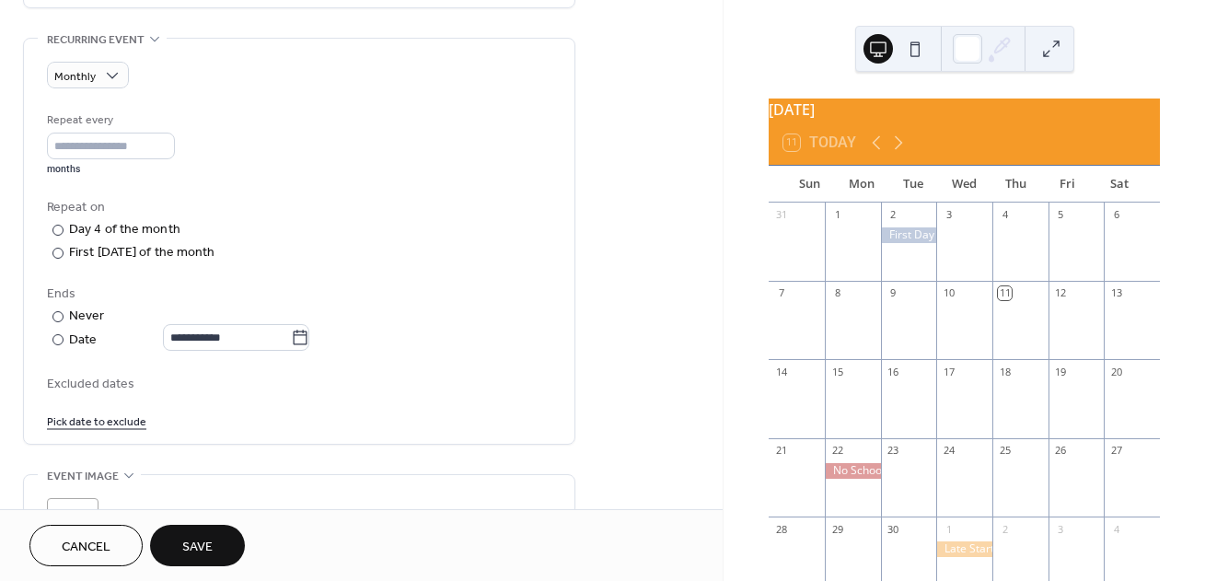
scroll to position [780, 0]
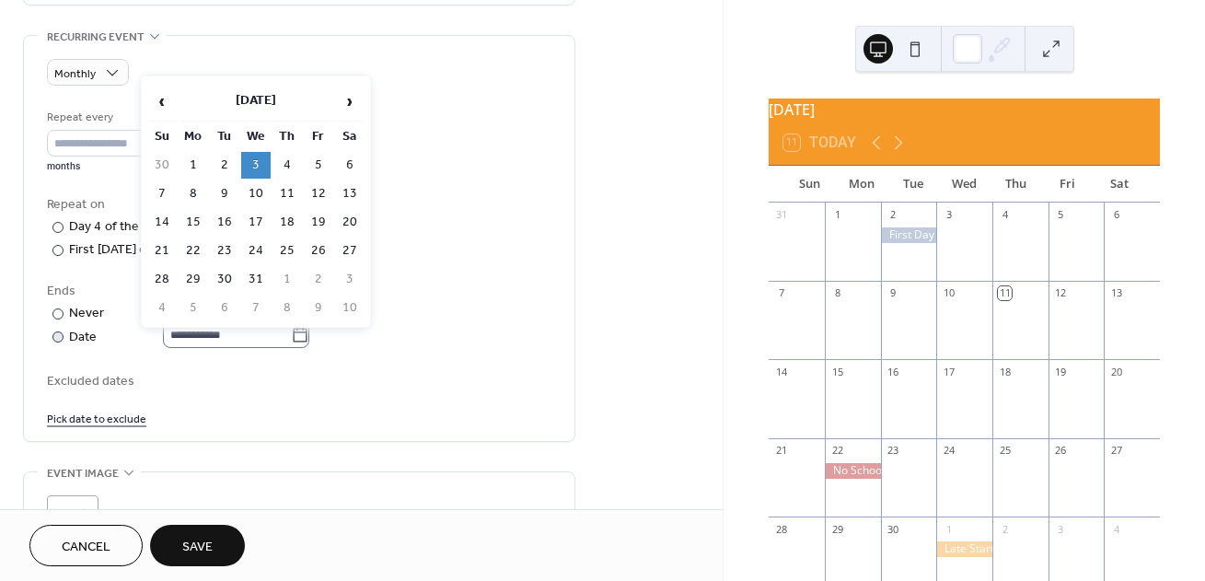
click at [306, 332] on icon at bounding box center [300, 335] width 18 height 18
click at [291, 332] on input "**********" at bounding box center [227, 334] width 128 height 27
click at [350, 96] on span "›" at bounding box center [350, 101] width 28 height 37
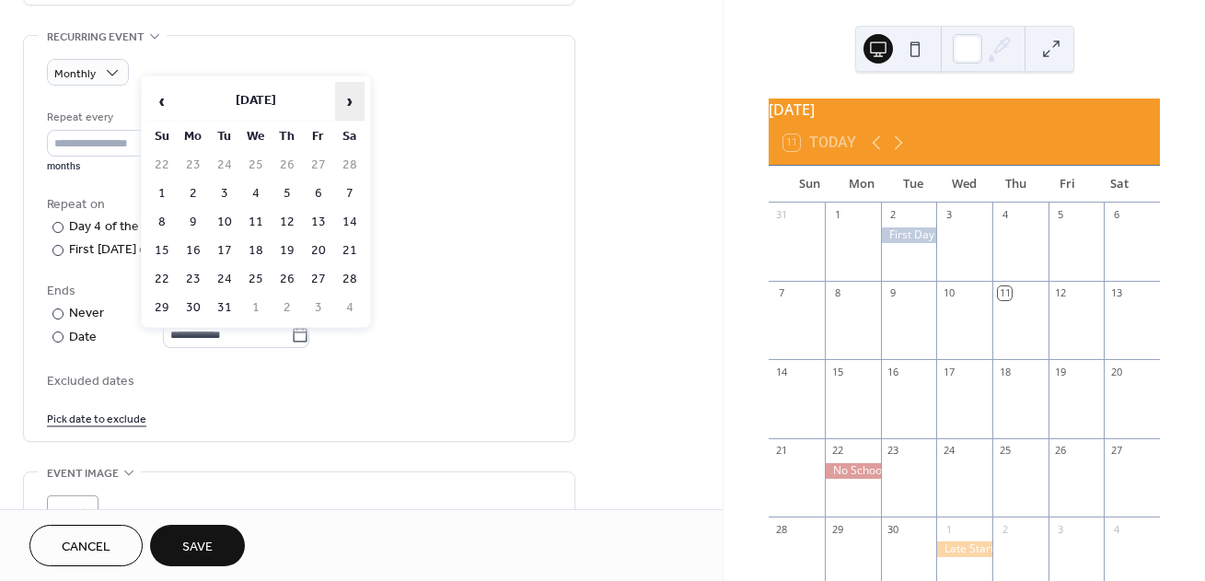
click at [350, 96] on span "›" at bounding box center [350, 101] width 28 height 37
click at [159, 99] on span "‹" at bounding box center [162, 101] width 28 height 37
click at [253, 184] on td "4" at bounding box center [255, 193] width 29 height 27
type input "**********"
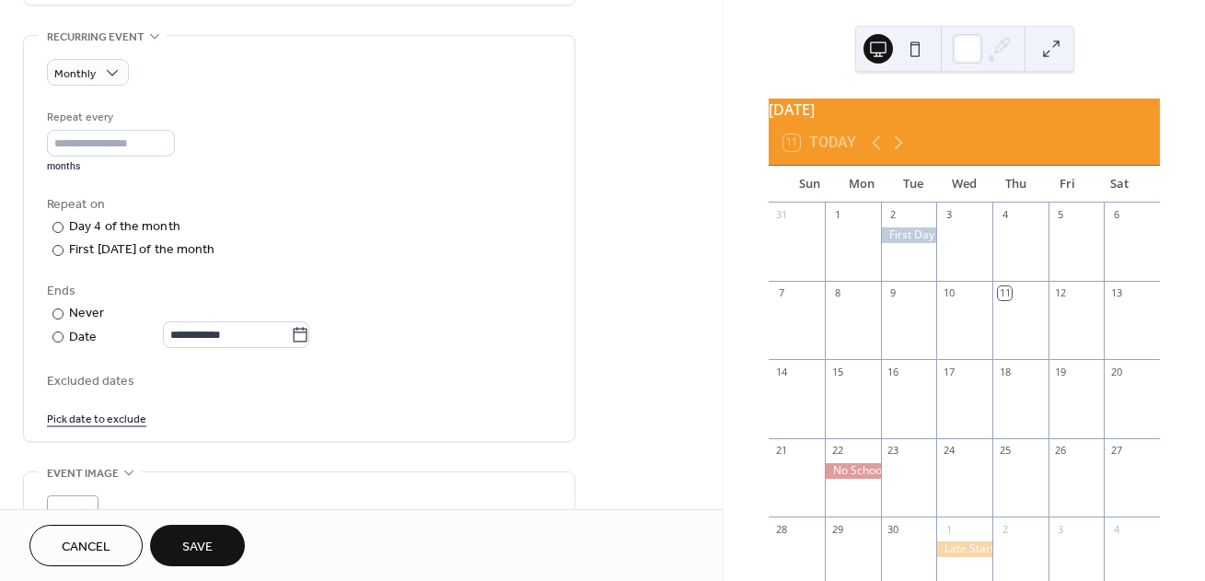
scroll to position [782, 0]
click at [215, 532] on button "Save" at bounding box center [197, 545] width 95 height 41
